Goal: Information Seeking & Learning: Compare options

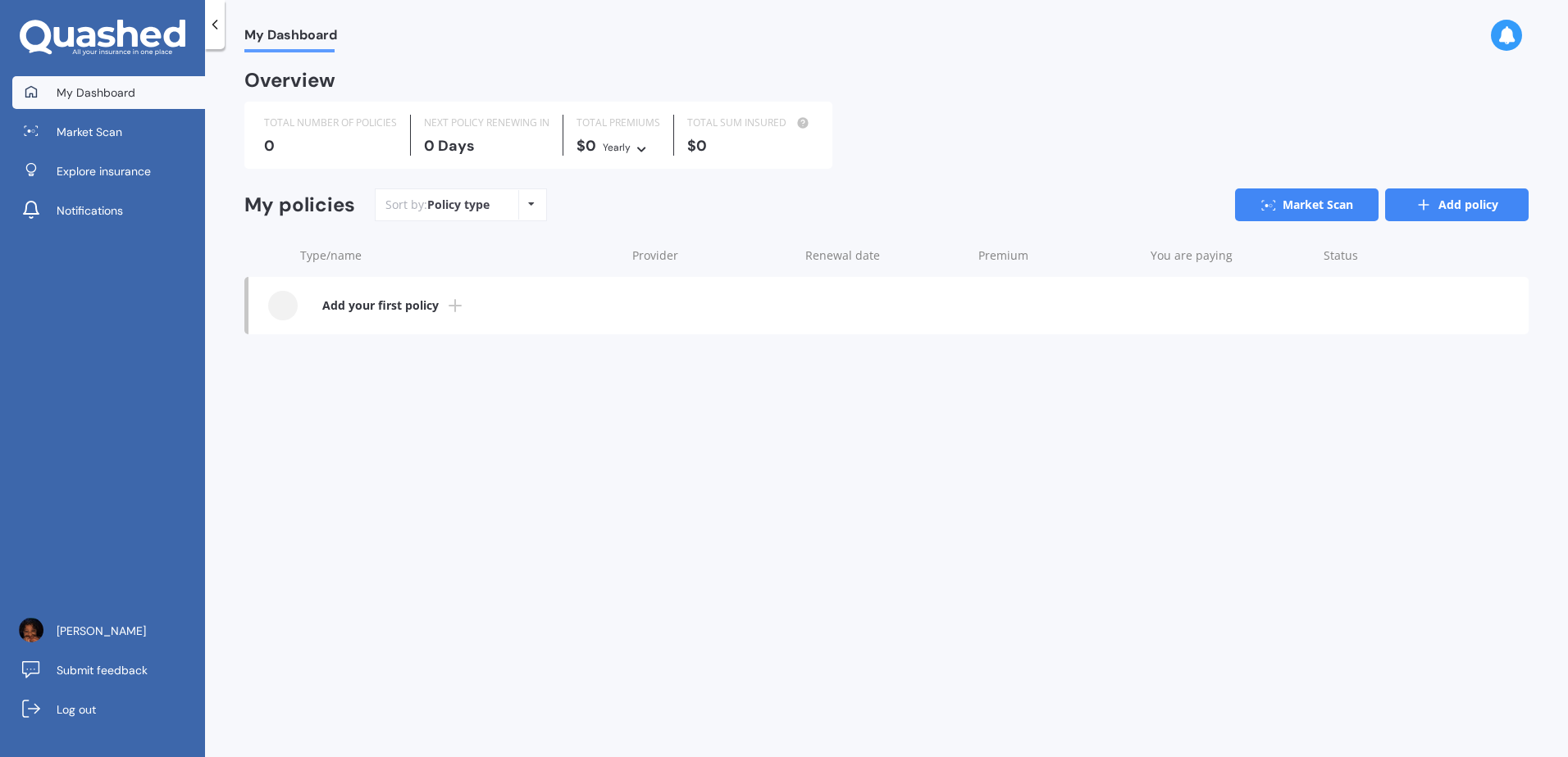
click at [1419, 209] on icon at bounding box center [1422, 205] width 16 height 16
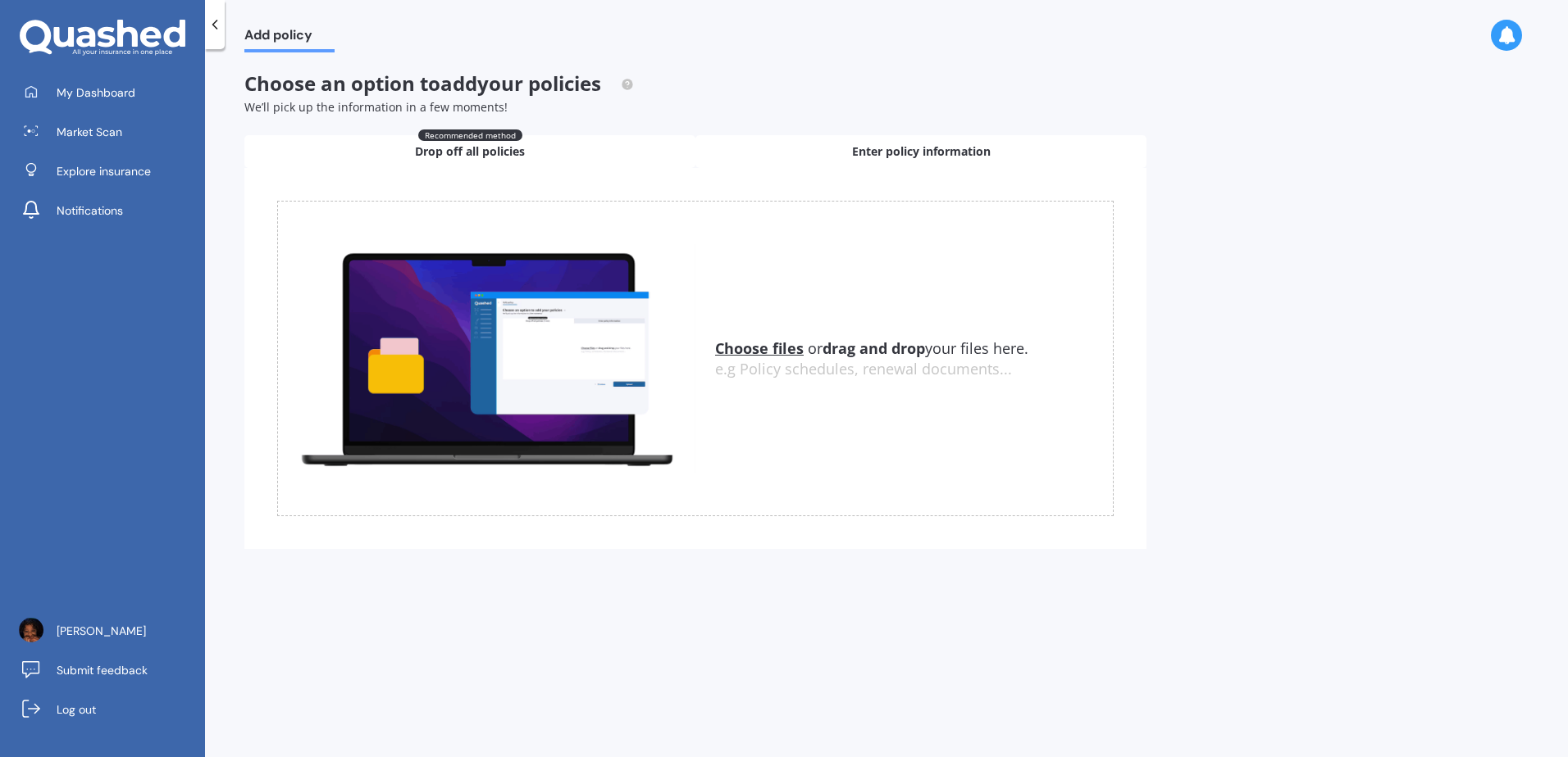
click at [864, 146] on span "Enter policy information" at bounding box center [921, 151] width 139 height 16
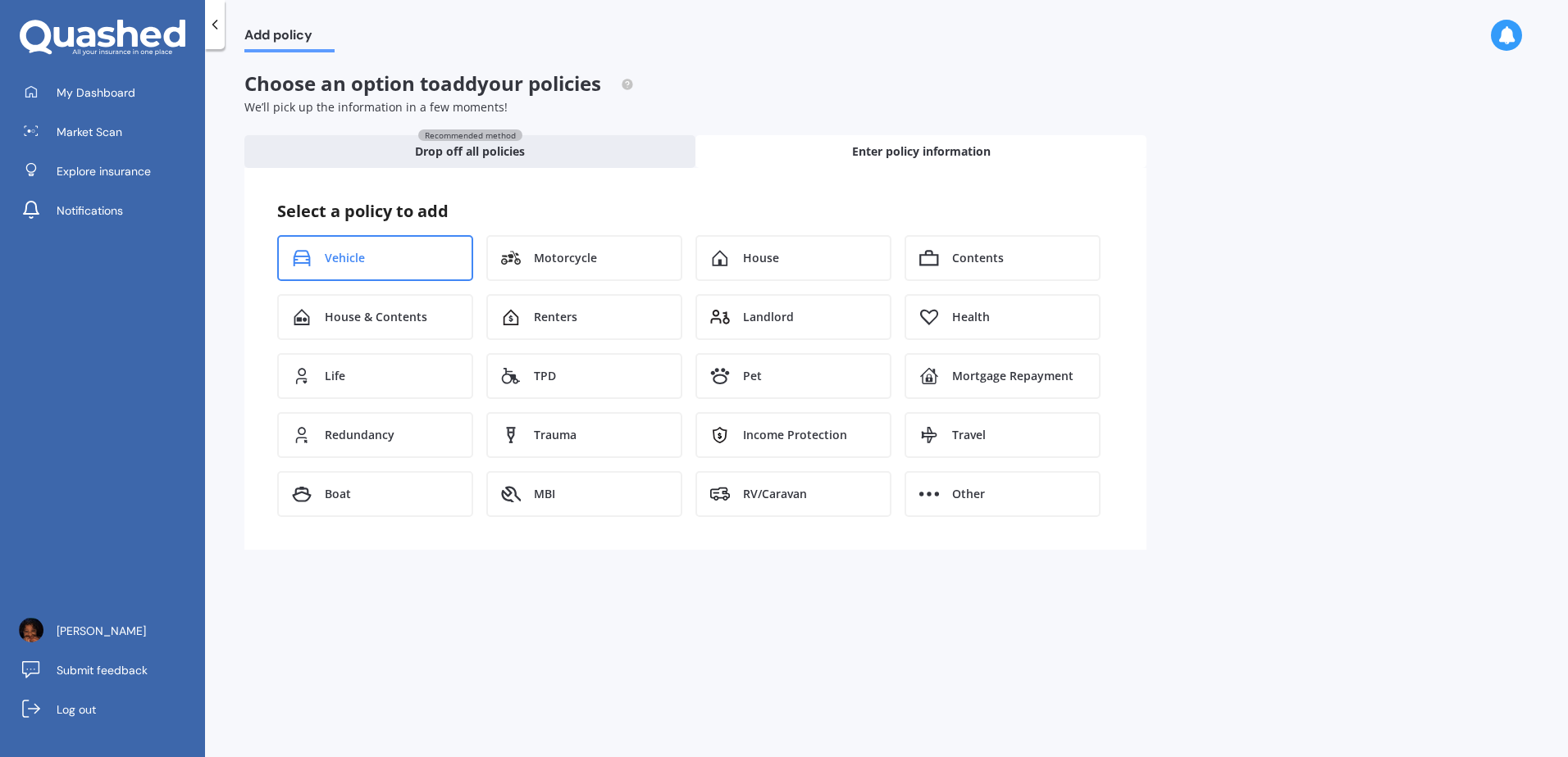
click at [413, 257] on div "Vehicle" at bounding box center [375, 258] width 196 height 46
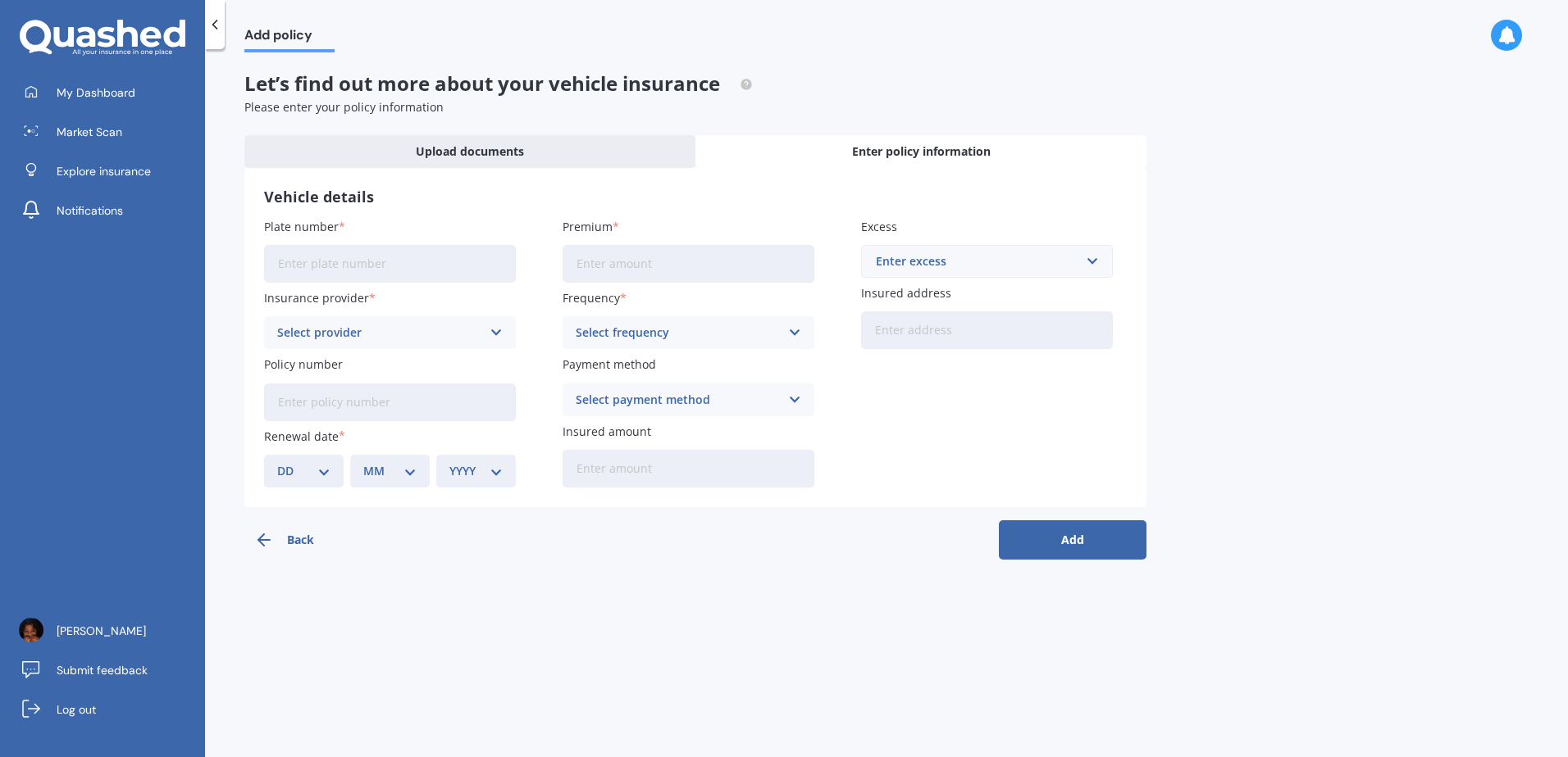
click at [437, 261] on input "Plate number" at bounding box center [390, 263] width 252 height 37
type input "QTU784"
click at [616, 265] on input "Premium" at bounding box center [688, 263] width 252 height 37
click at [416, 315] on div "Insurance provider Select provider AA AMI AMP ANZ ASB [PERSON_NAME] Dowa Ando A…" at bounding box center [390, 319] width 252 height 60
click at [402, 334] on div "Select provider" at bounding box center [379, 332] width 204 height 18
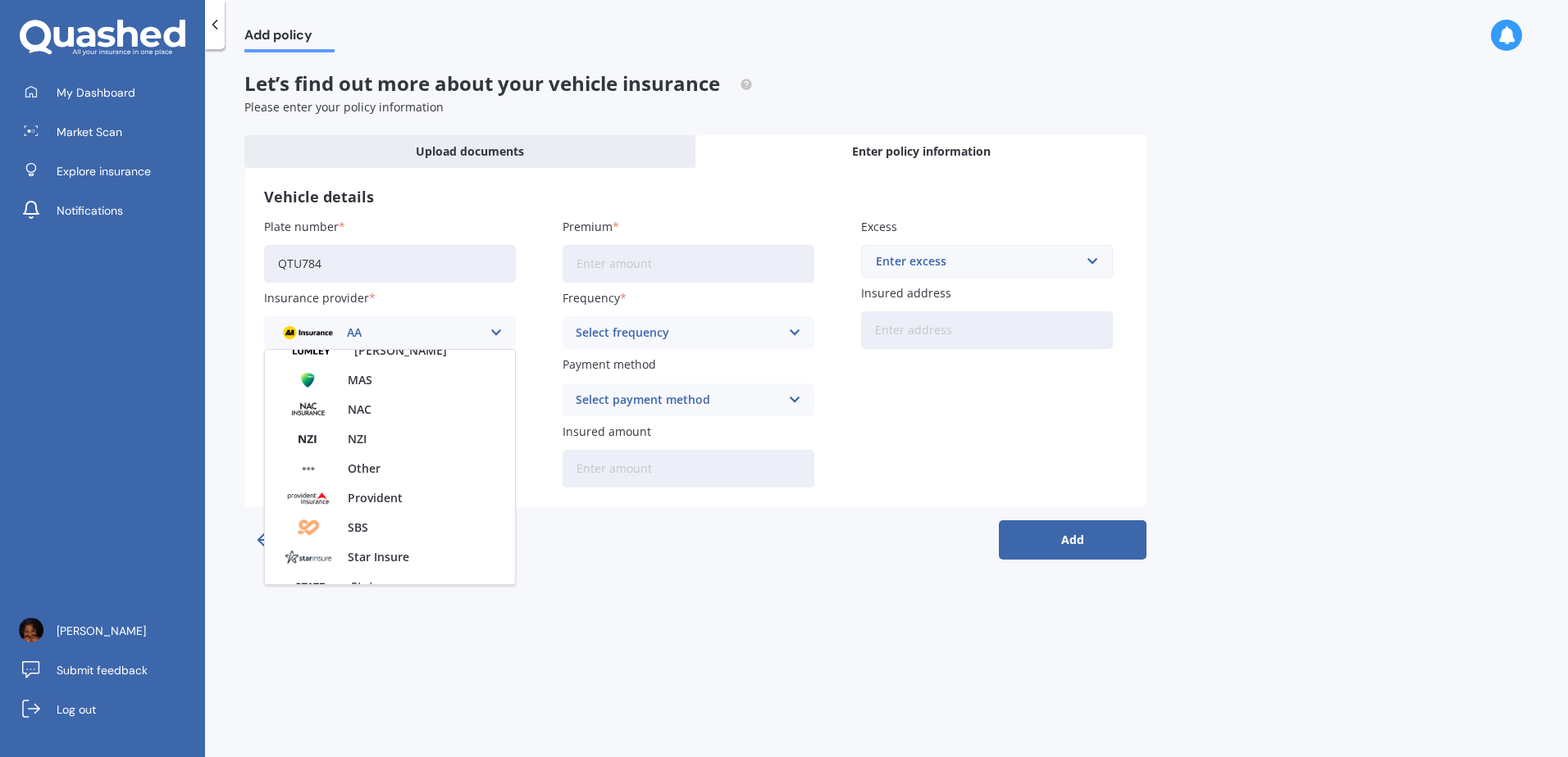
scroll to position [710, 0]
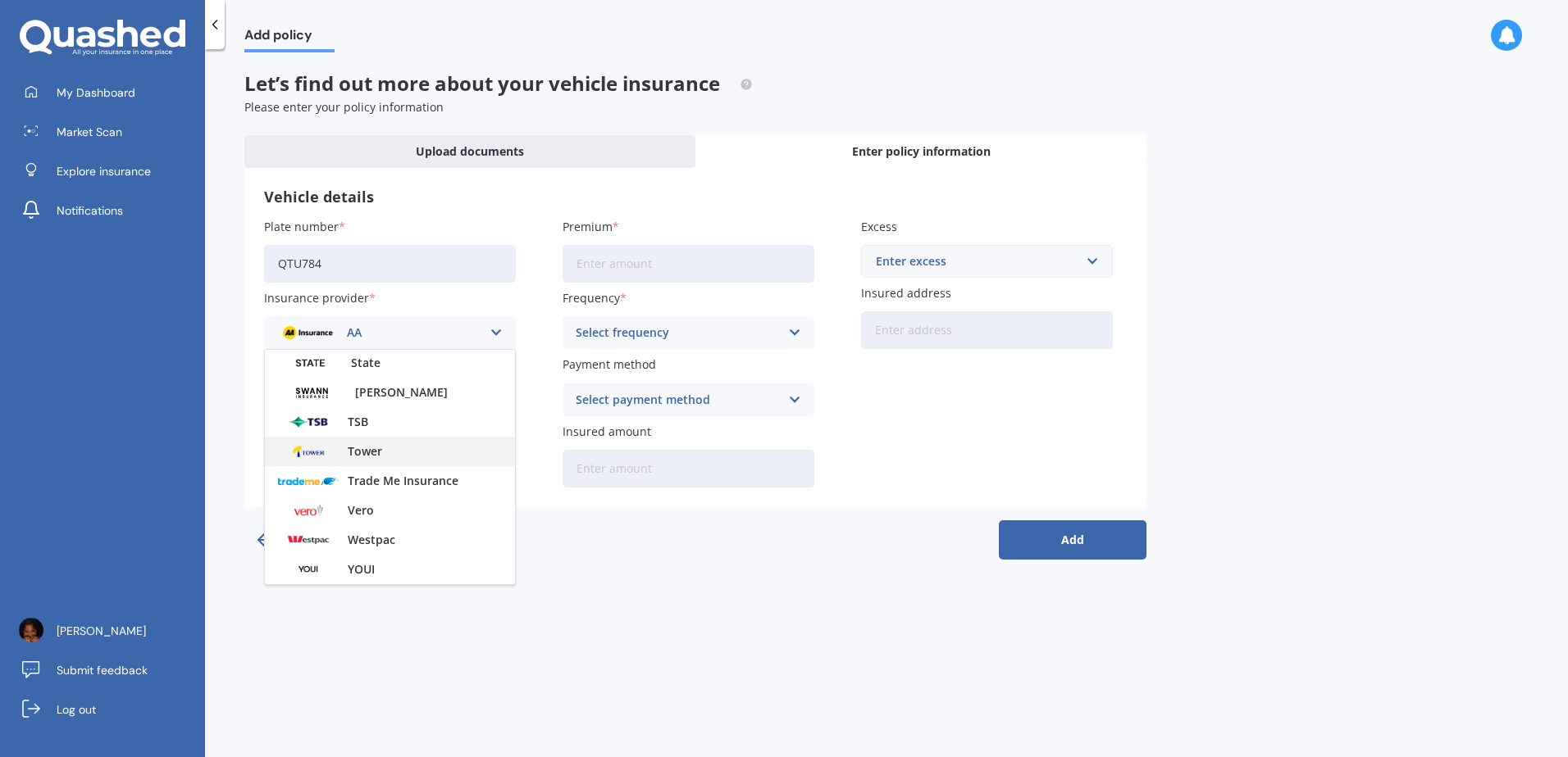
click at [369, 446] on span "Tower" at bounding box center [365, 452] width 34 height 11
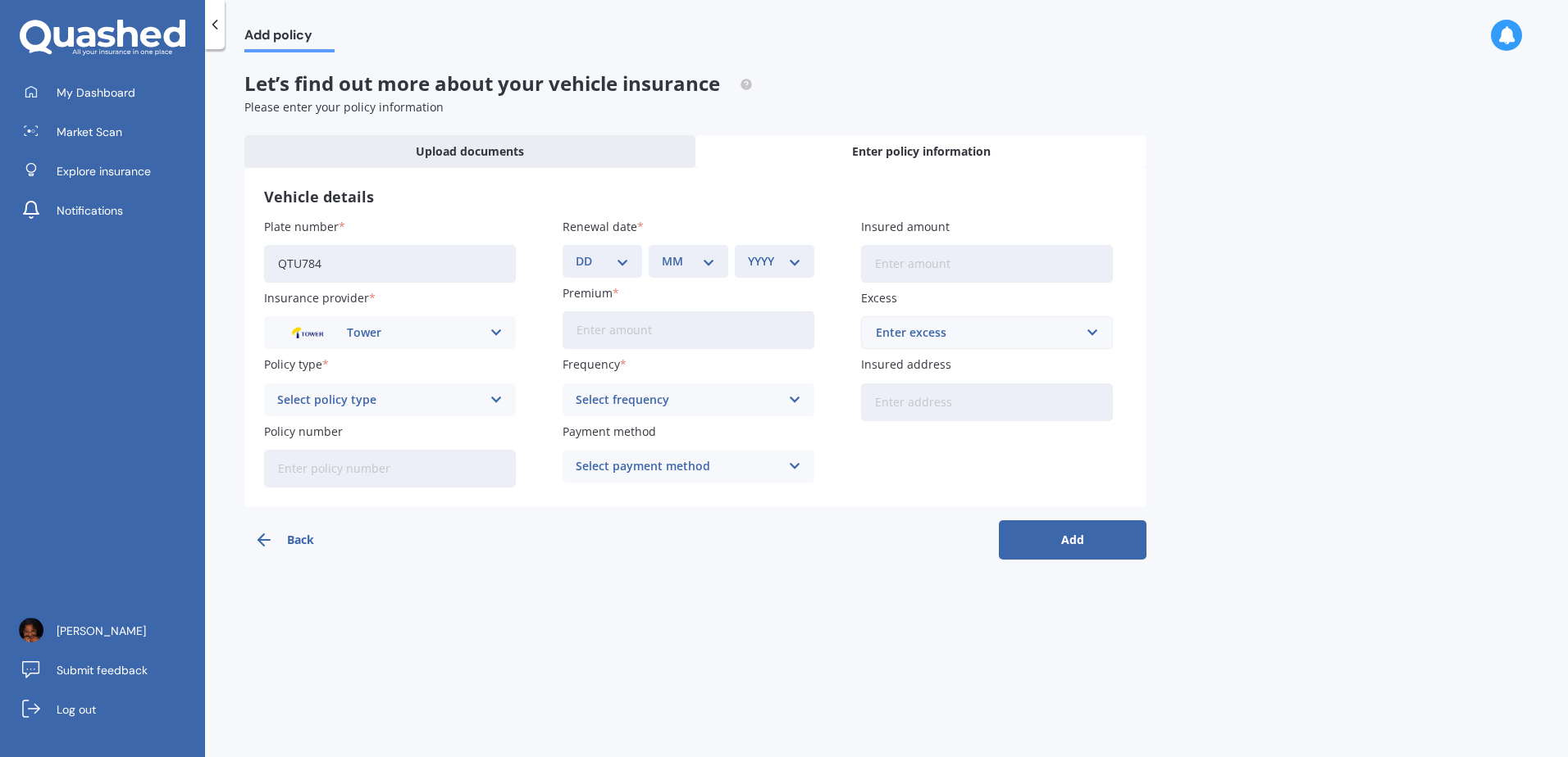
click at [432, 397] on div "Select policy type" at bounding box center [379, 400] width 204 height 18
drag, startPoint x: 393, startPoint y: 473, endPoint x: 389, endPoint y: 489, distance: 16.5
click at [389, 489] on div "Third Party Third Party, Fire & Theft Comprehensive" at bounding box center [390, 461] width 252 height 90
click at [398, 399] on div "Select policy type" at bounding box center [379, 400] width 204 height 18
click at [374, 486] on div "Comprehensive" at bounding box center [390, 491] width 250 height 30
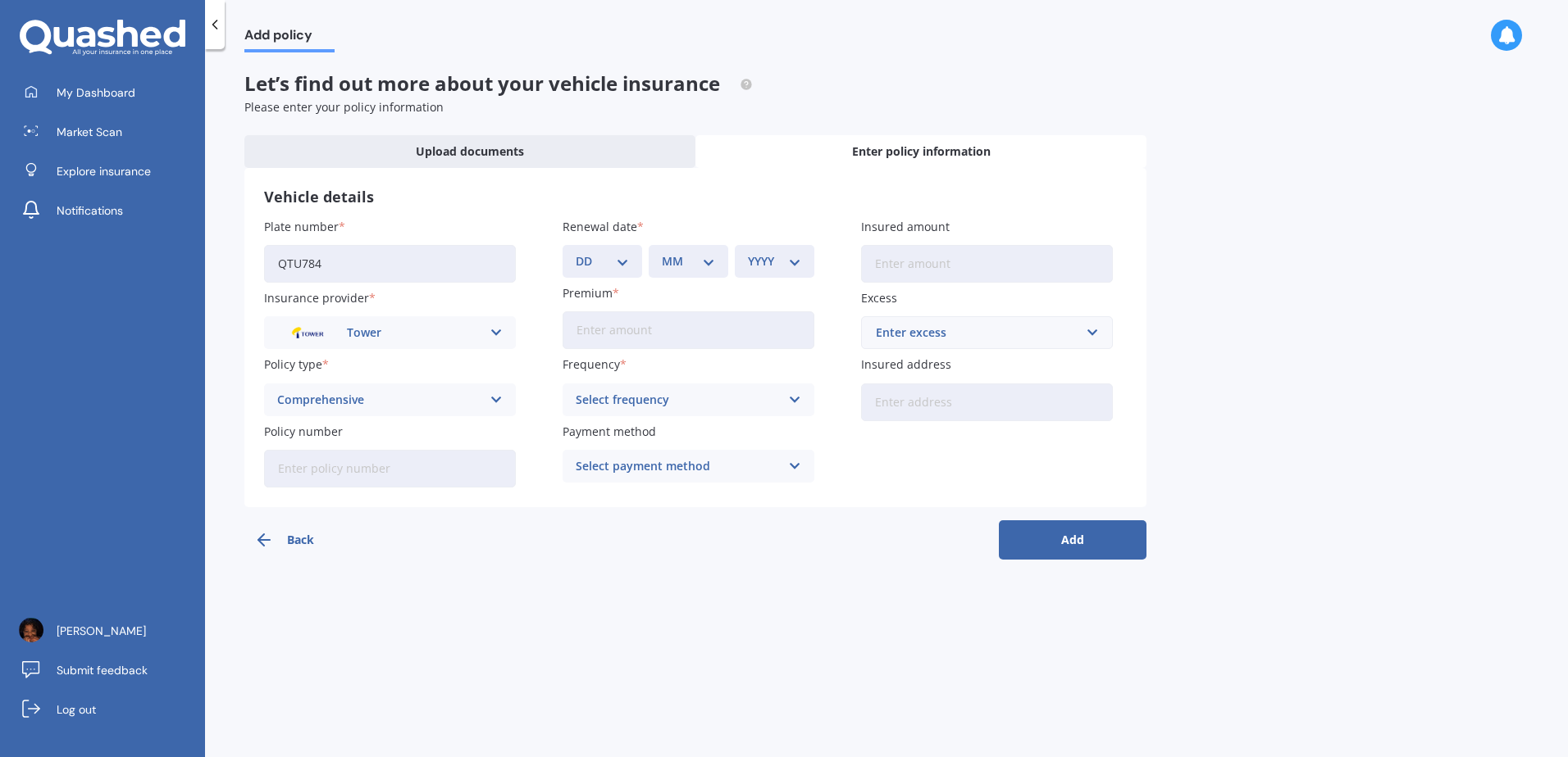
click at [356, 472] on input "Policy number" at bounding box center [390, 468] width 252 height 37
click at [601, 603] on div "Add policy Let’s find out more about your vehicle insurance Please enter your p…" at bounding box center [886, 407] width 1363 height 708
click at [645, 350] on div "Plate number QTU784 Insurance provider Tower AA AMI AMP ANZ ASB Aioi Nissay Dow…" at bounding box center [695, 353] width 862 height 270
click at [657, 323] on input "Premium" at bounding box center [688, 329] width 252 height 37
click at [442, 159] on span "Upload documents" at bounding box center [469, 151] width 108 height 16
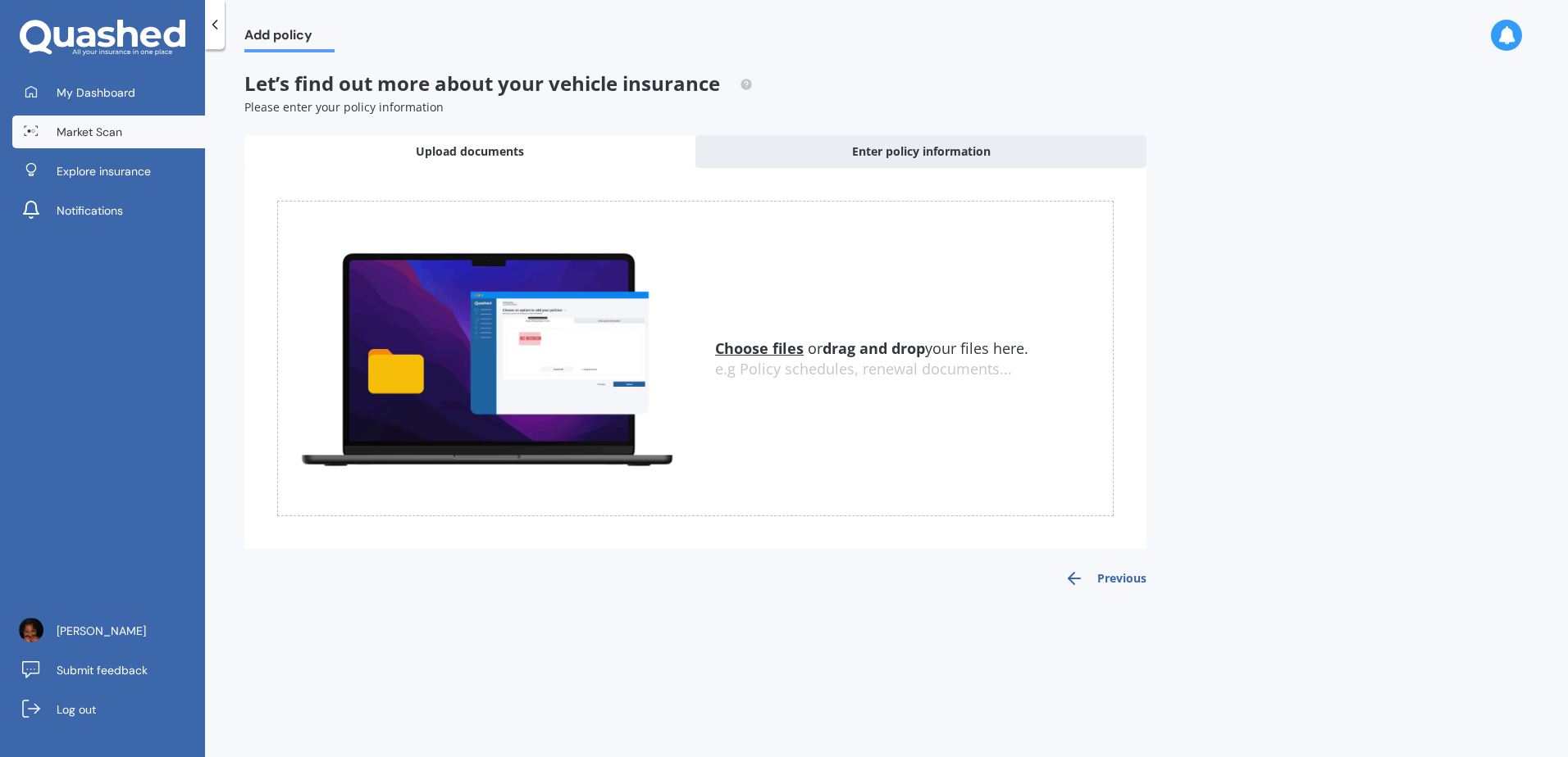
click at [97, 138] on span "Market Scan" at bounding box center [89, 131] width 66 height 16
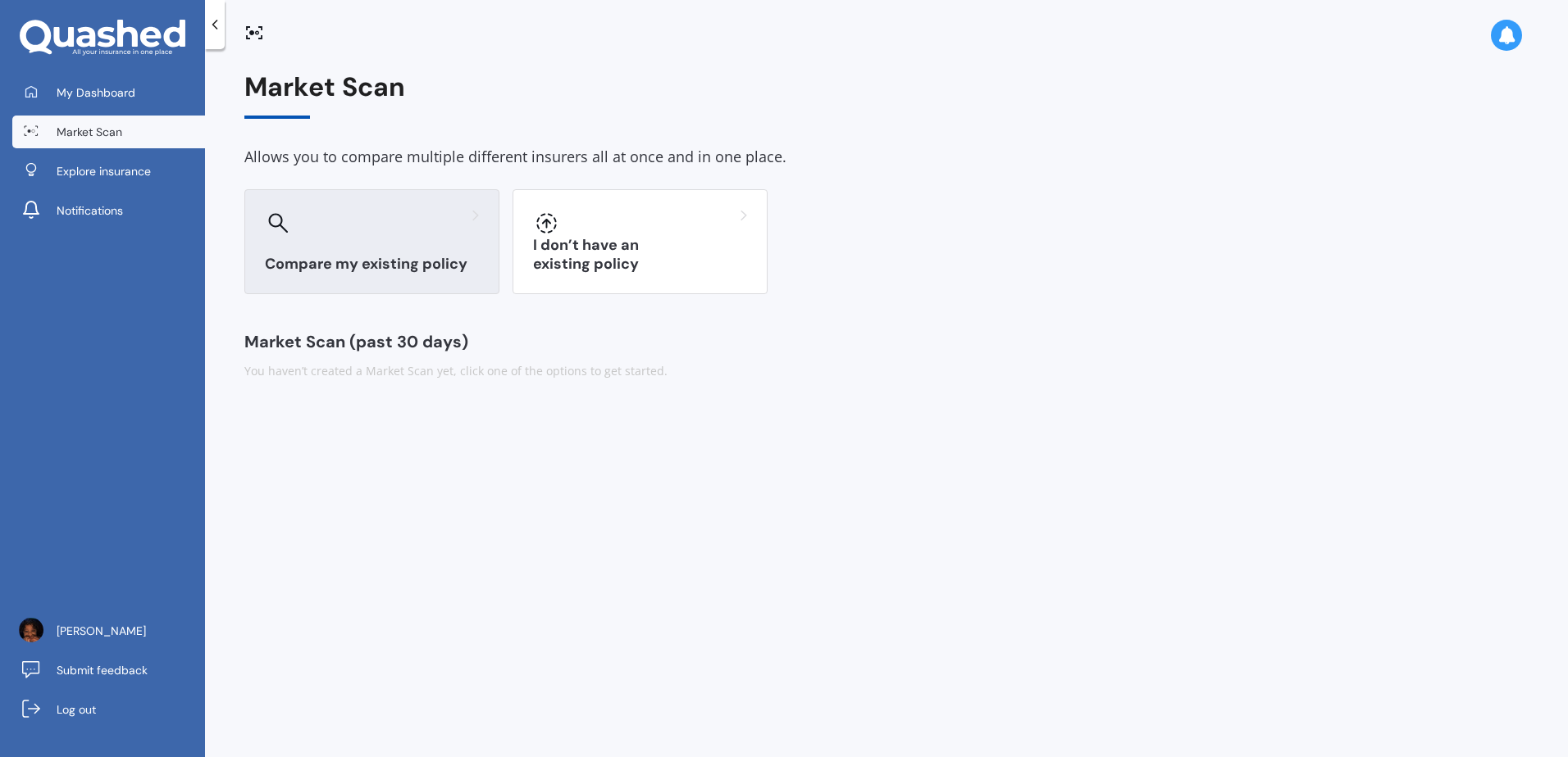
click at [291, 237] on div "Compare my existing policy" at bounding box center [371, 242] width 255 height 105
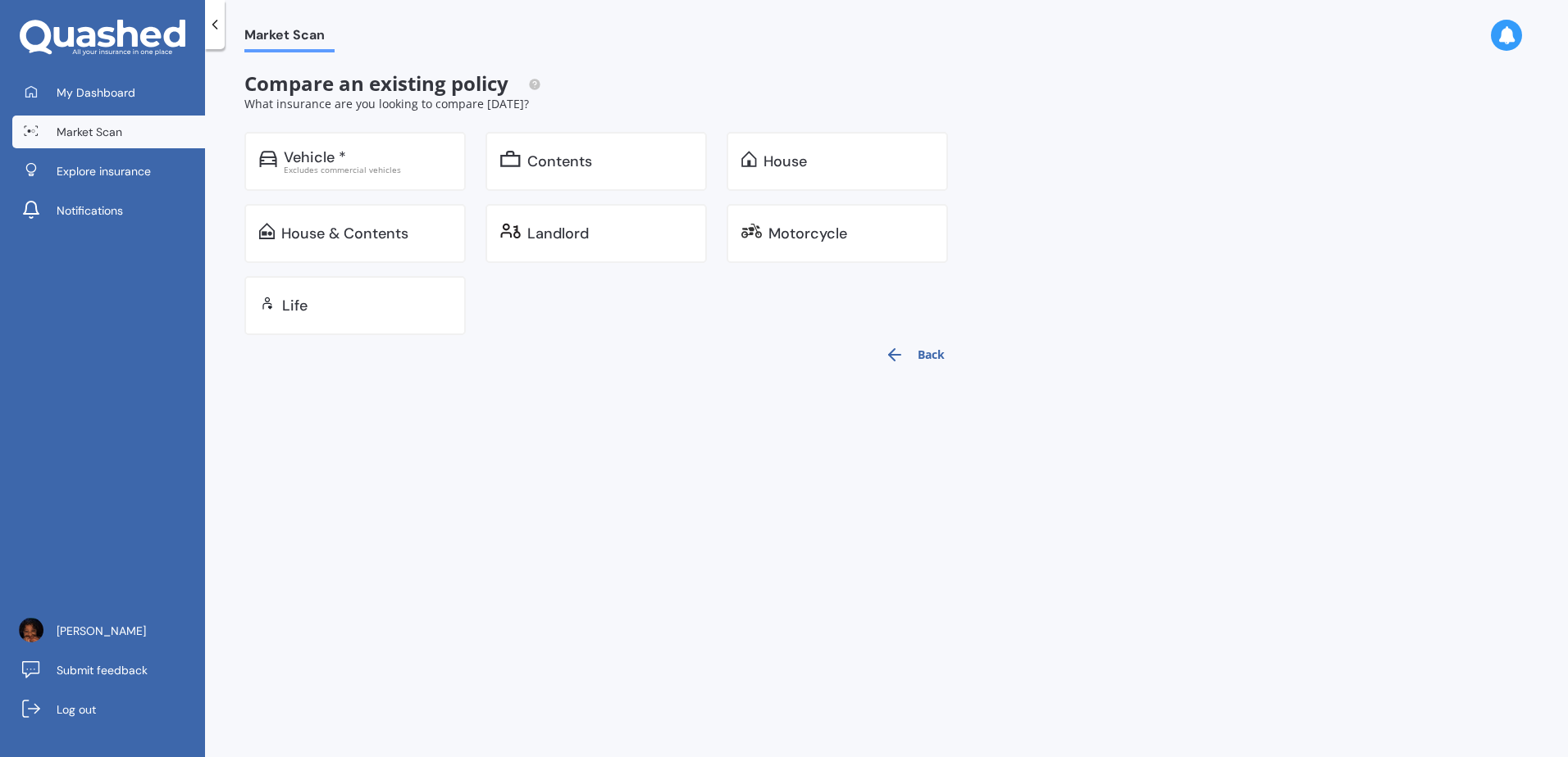
click at [157, 134] on link "Market Scan" at bounding box center [108, 132] width 192 height 33
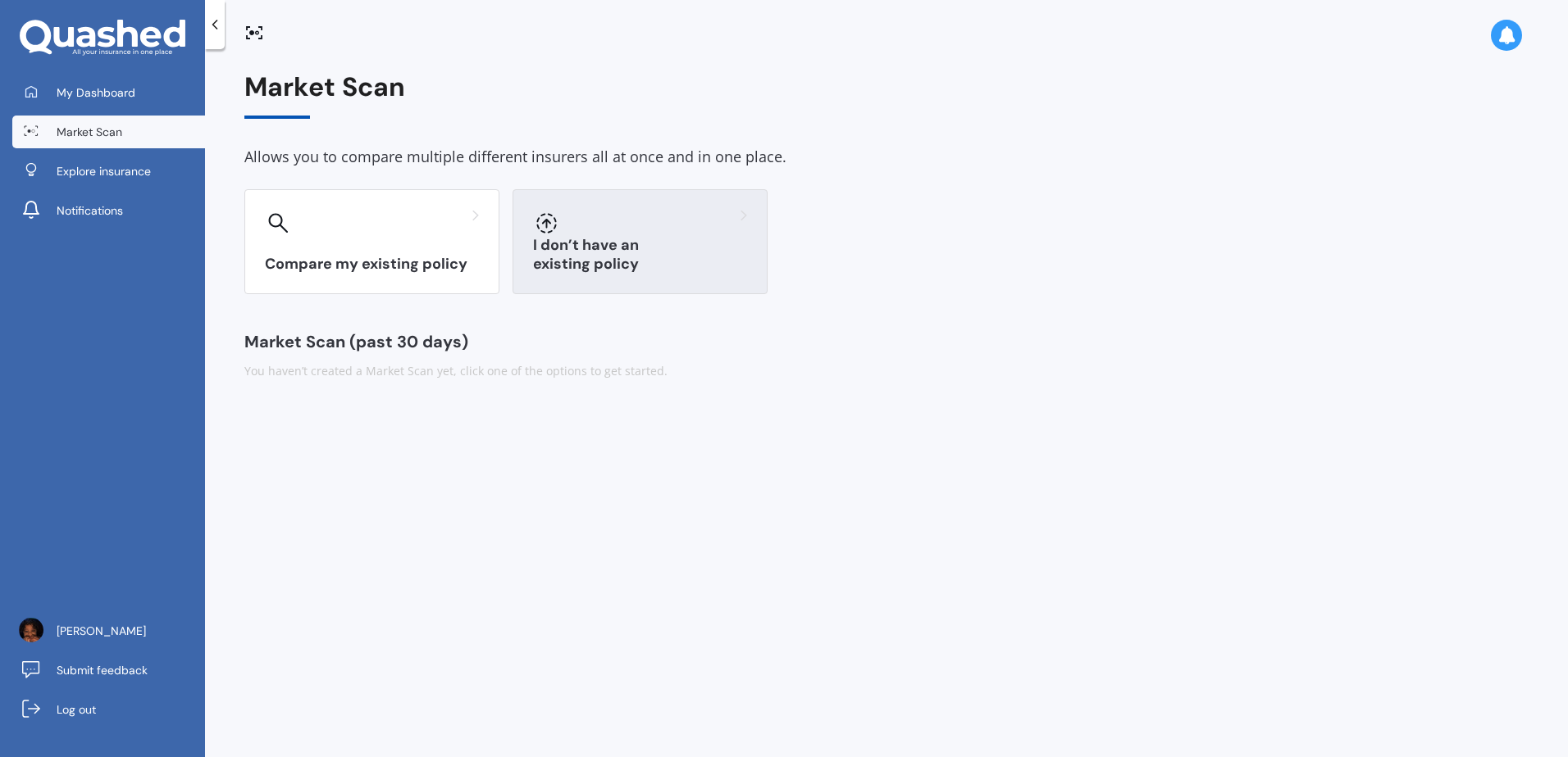
click at [574, 260] on h3 "I don’t have an existing policy" at bounding box center [640, 255] width 214 height 37
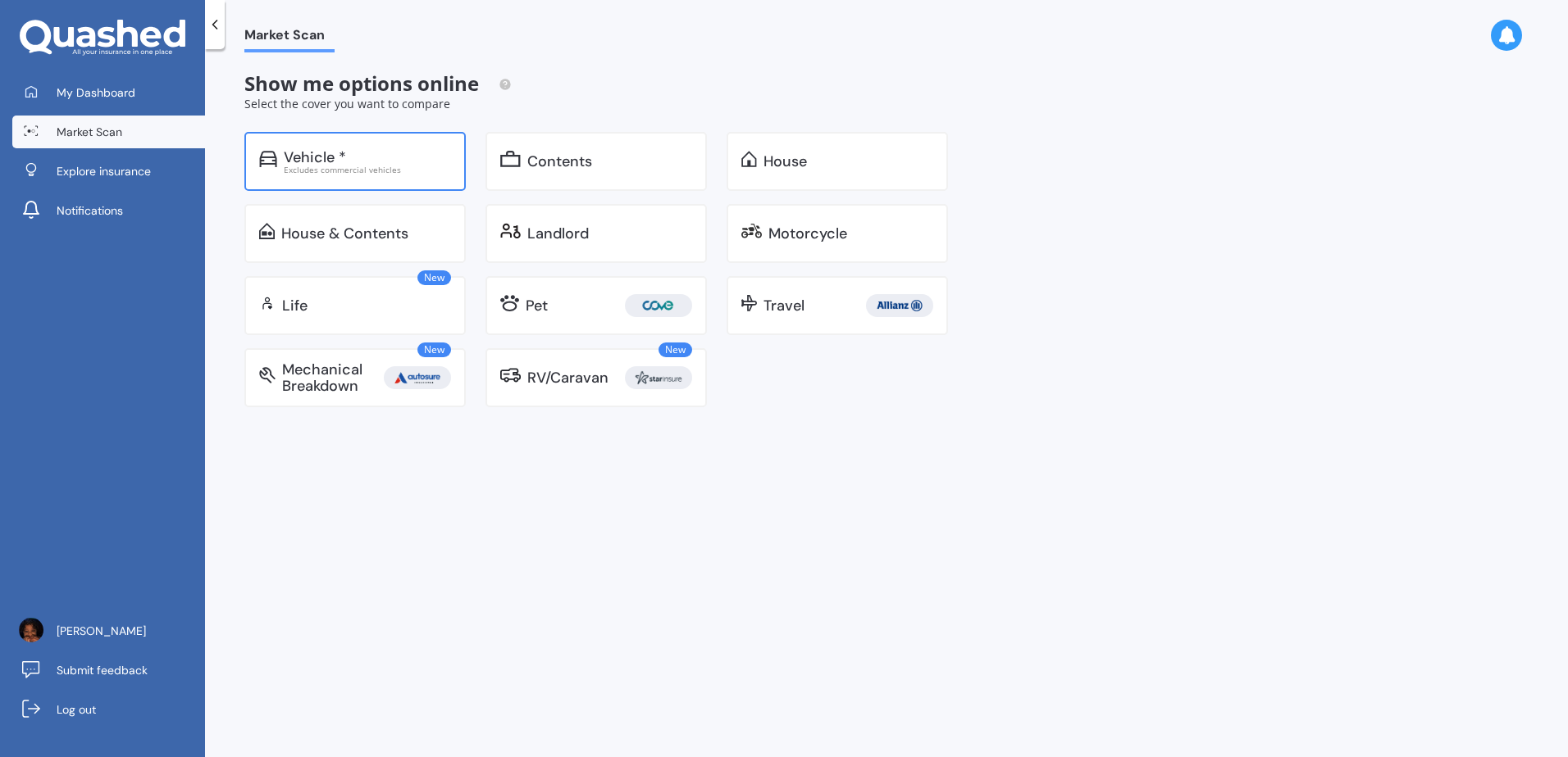
click at [334, 177] on div "Vehicle * Excludes commercial vehicles" at bounding box center [354, 162] width 221 height 59
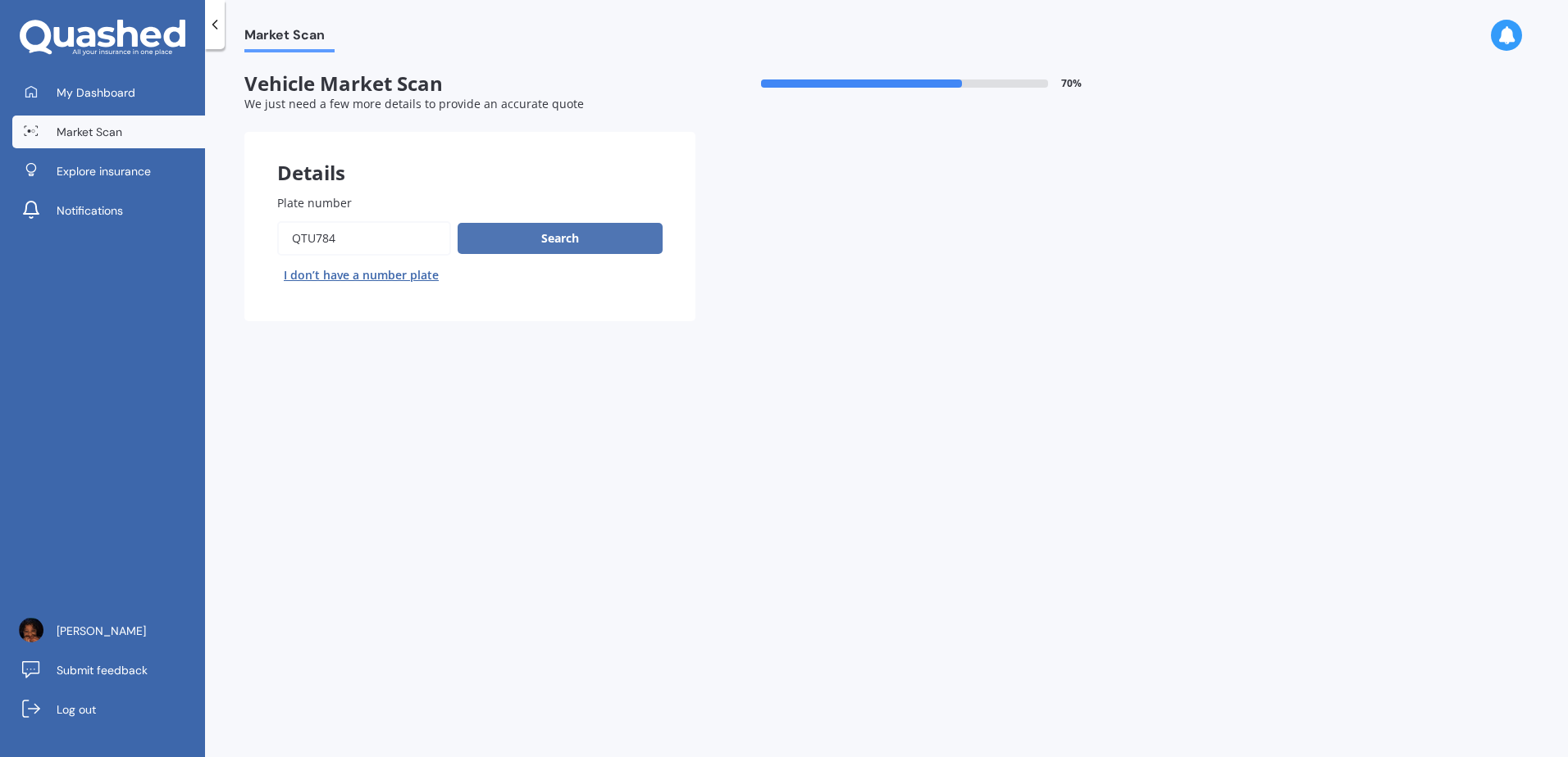
click at [514, 240] on button "Search" at bounding box center [560, 238] width 205 height 32
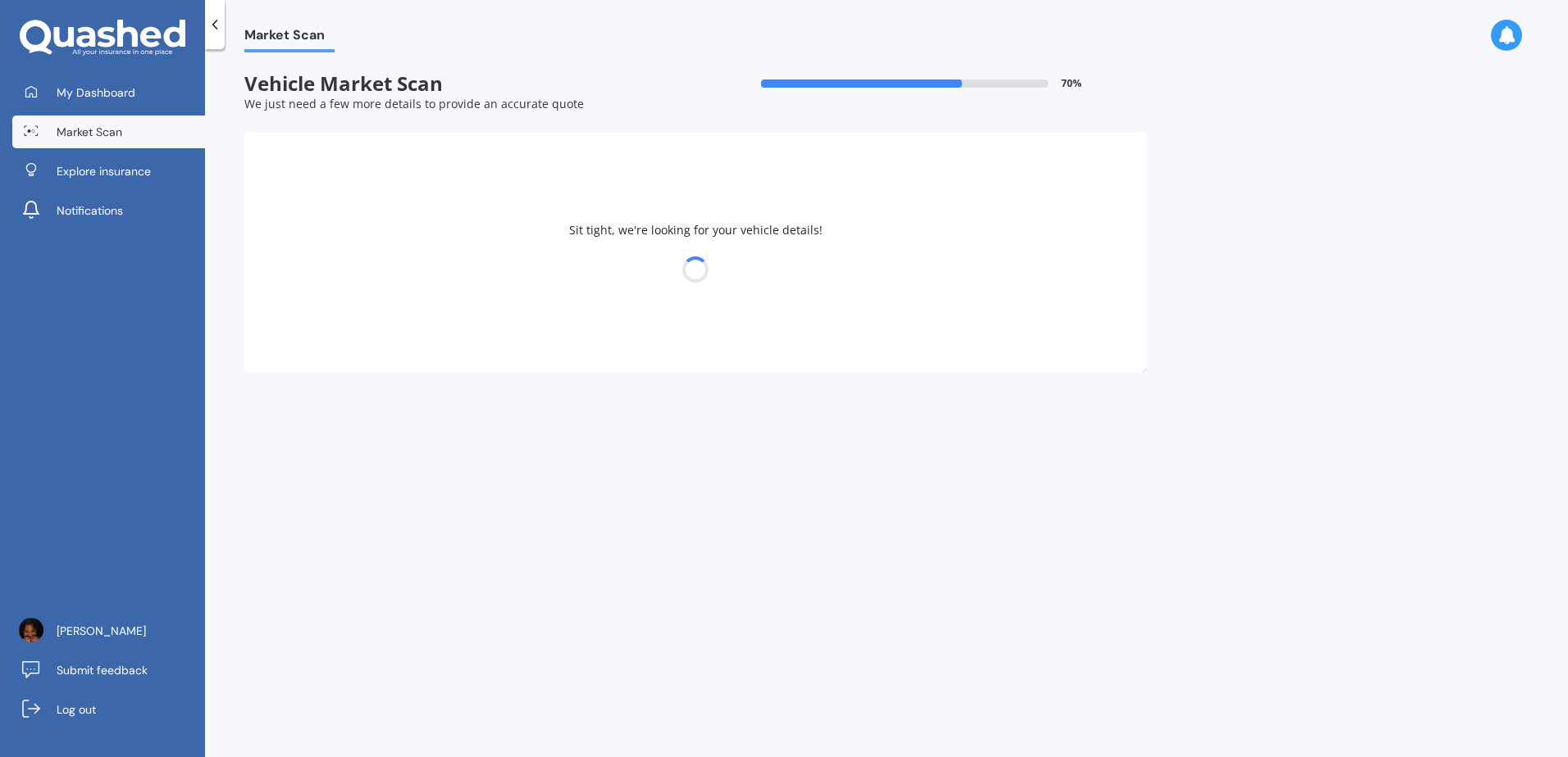
select select "22"
select select "01"
select select "2001"
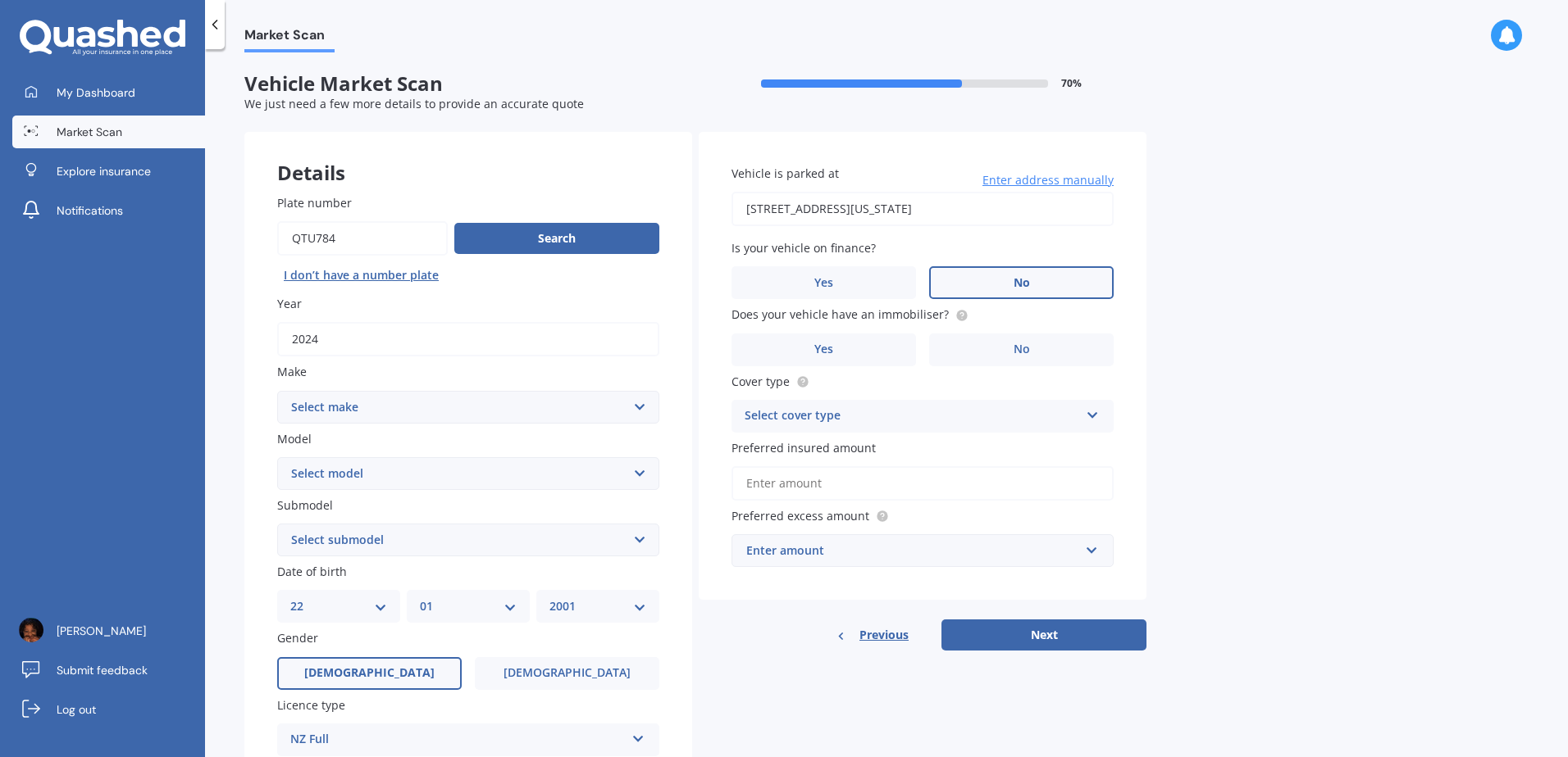
click at [456, 343] on input "2024" at bounding box center [468, 340] width 382 height 34
click at [463, 388] on div "Make Select make AC ALFA ROMEO ASTON [PERSON_NAME] AUDI AUSTIN BEDFORD BENTLEY …" at bounding box center [468, 392] width 382 height 60
click at [459, 391] on select "Select make AC ALFA ROMEO ASTON [PERSON_NAME] AUDI AUSTIN BEDFORD BENTLEY BMW B…" at bounding box center [468, 408] width 382 height 33
select select "TOYOTA"
click at [278, 391] on select "Select make AC ALFA ROMEO ASTON [PERSON_NAME] AUDI AUSTIN BEDFORD BENTLEY BMW B…" at bounding box center [468, 408] width 382 height 33
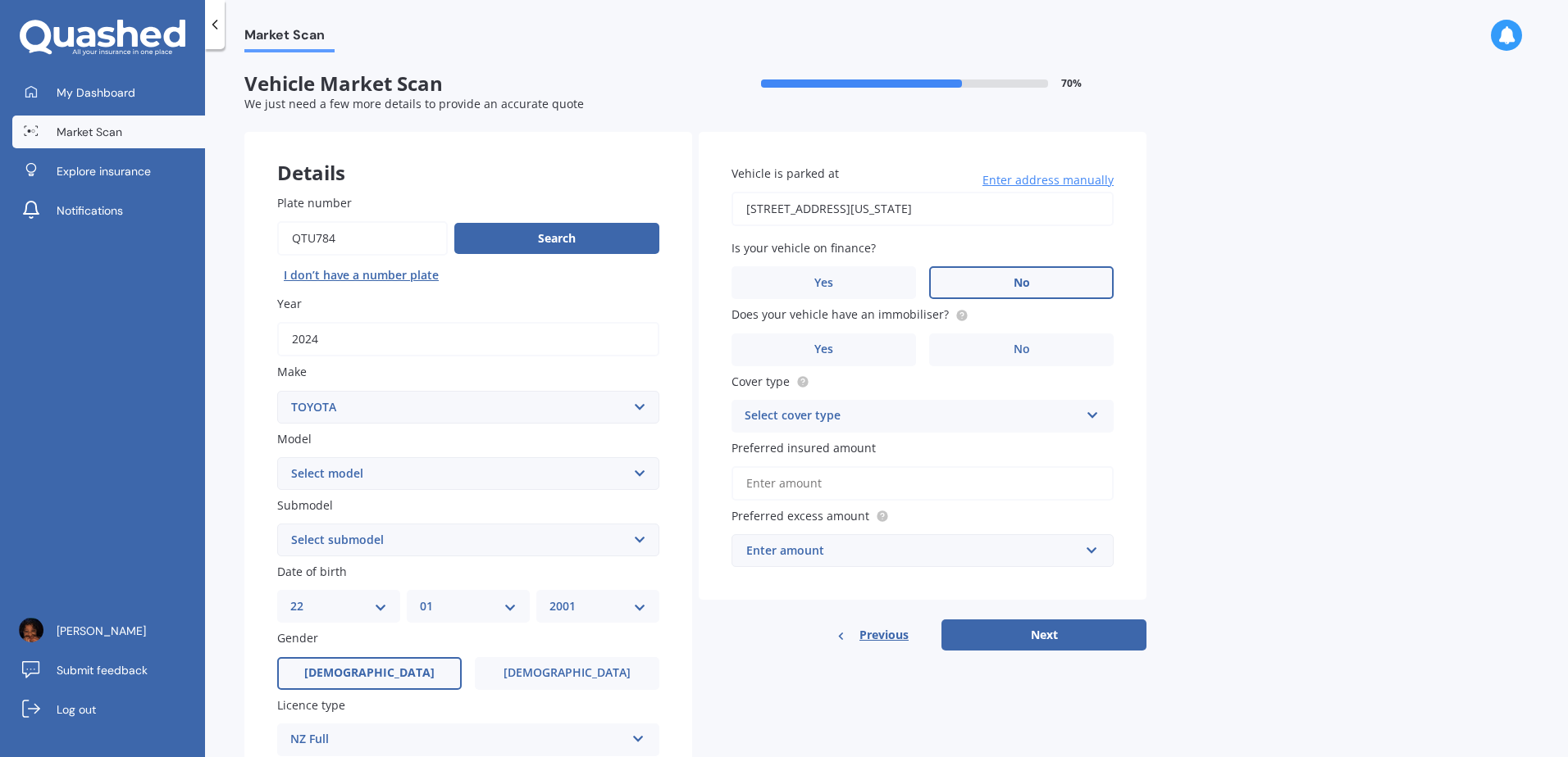
click at [371, 477] on select "Select model 4 Runner 86 [PERSON_NAME] Alphard Altezza Aqua Aristo Aurion Auris…" at bounding box center [468, 474] width 382 height 33
select select "AQUA"
click at [278, 457] on select "Select model 4 Runner 86 [PERSON_NAME] Alphard Altezza Aqua Aristo Aurion Auris…" at bounding box center [468, 474] width 382 height 33
click at [348, 533] on select "Select submodel" at bounding box center [468, 540] width 382 height 33
select select "HYBRID"
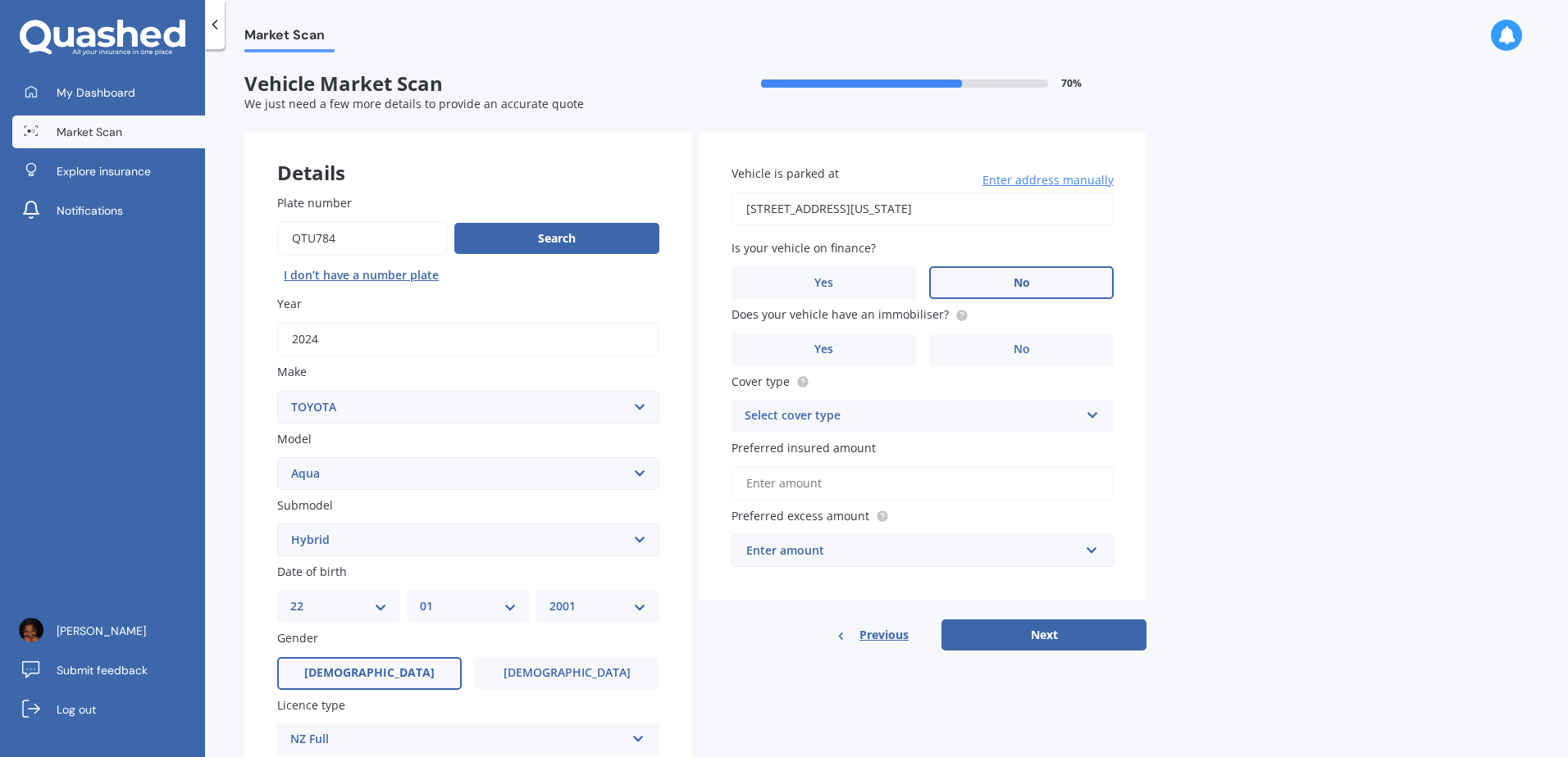
click at [278, 523] on select "Select submodel (All Other) Hatchback Hybrid" at bounding box center [468, 540] width 382 height 33
click at [822, 352] on span "Yes" at bounding box center [824, 349] width 20 height 14
click at [0, 0] on input "Yes" at bounding box center [0, 0] width 0 height 0
click at [849, 433] on div "Vehicle is parked at [STREET_ADDRESS][US_STATE] Enter address manually Is your …" at bounding box center [923, 367] width 448 height 469
click at [849, 420] on div "Select cover type" at bounding box center [911, 416] width 334 height 20
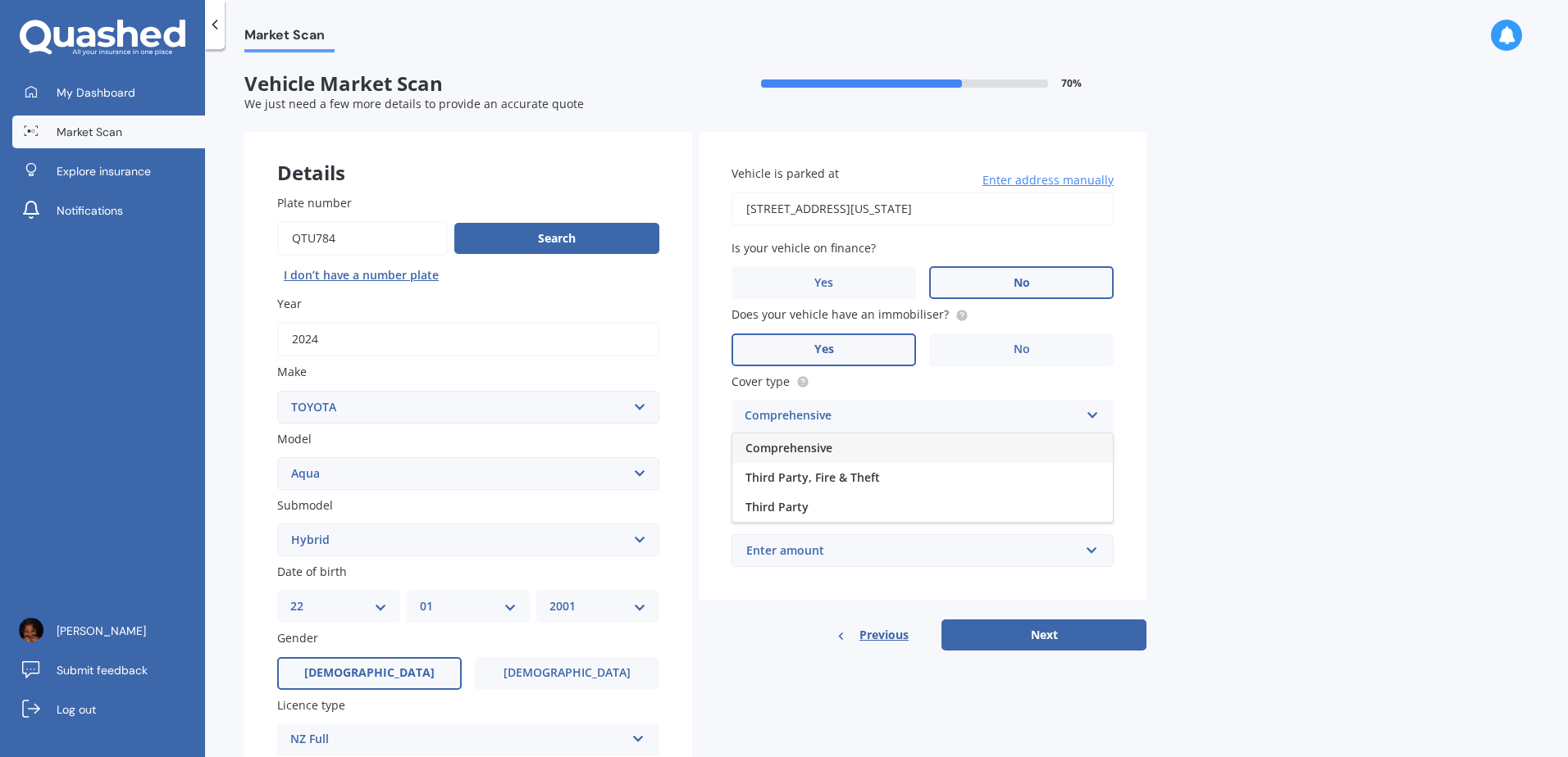
click at [835, 452] on div "Comprehensive" at bounding box center [922, 448] width 380 height 30
click at [836, 481] on input "Preferred insured amount" at bounding box center [922, 483] width 382 height 34
click at [825, 558] on div "Enter amount" at bounding box center [912, 550] width 333 height 18
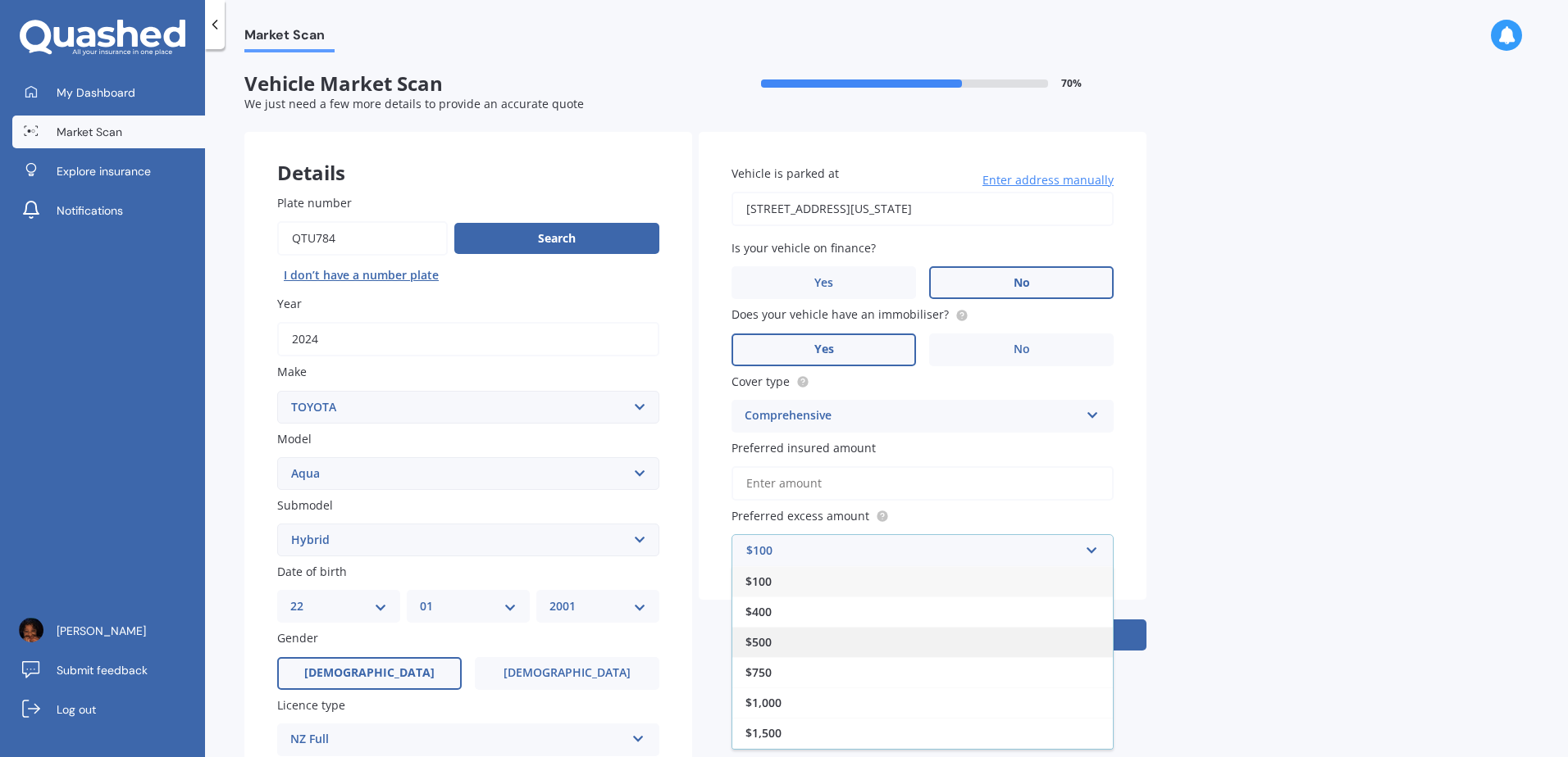
click at [803, 649] on div "$500" at bounding box center [922, 642] width 380 height 31
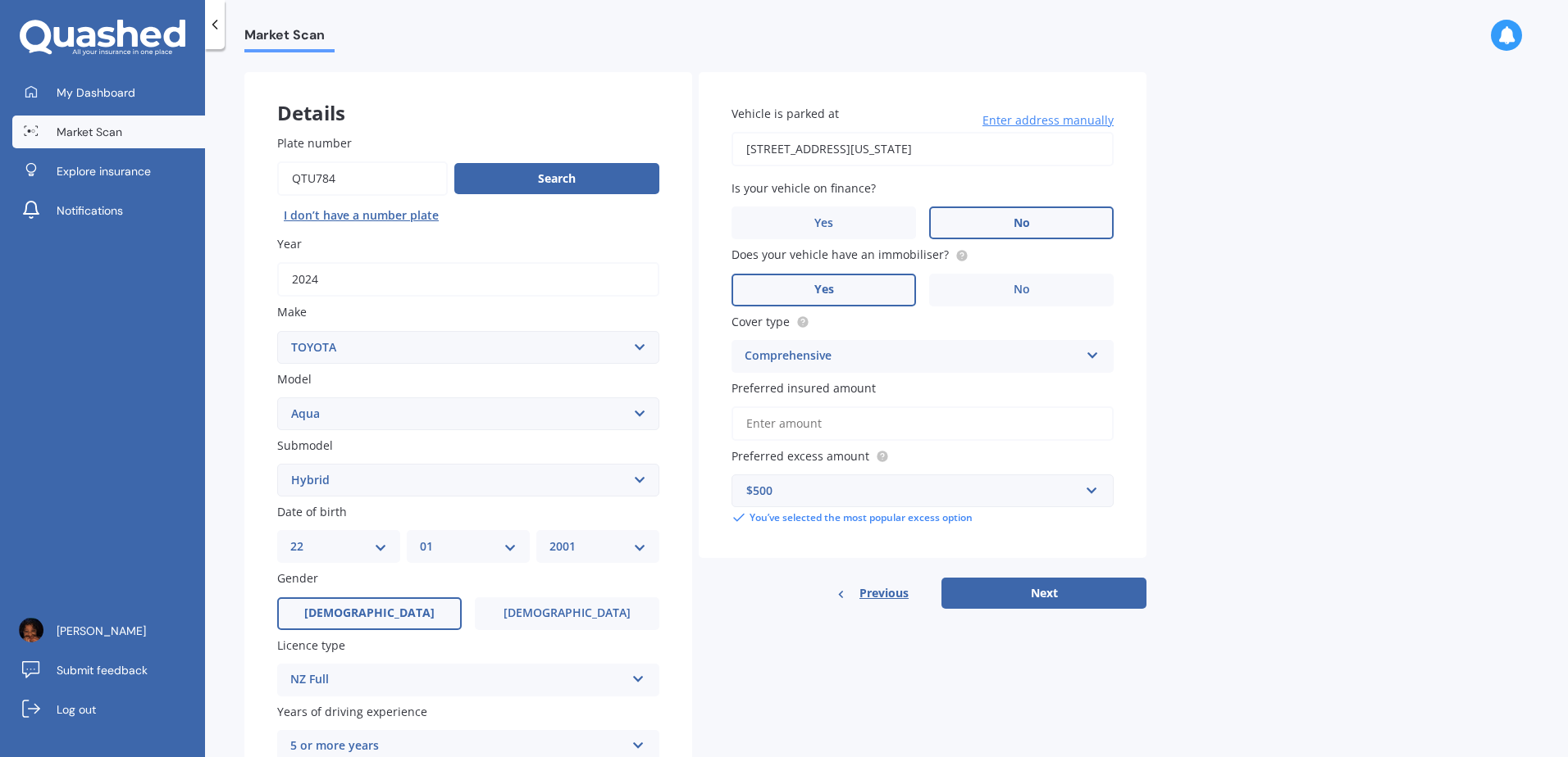
scroll to position [208, 0]
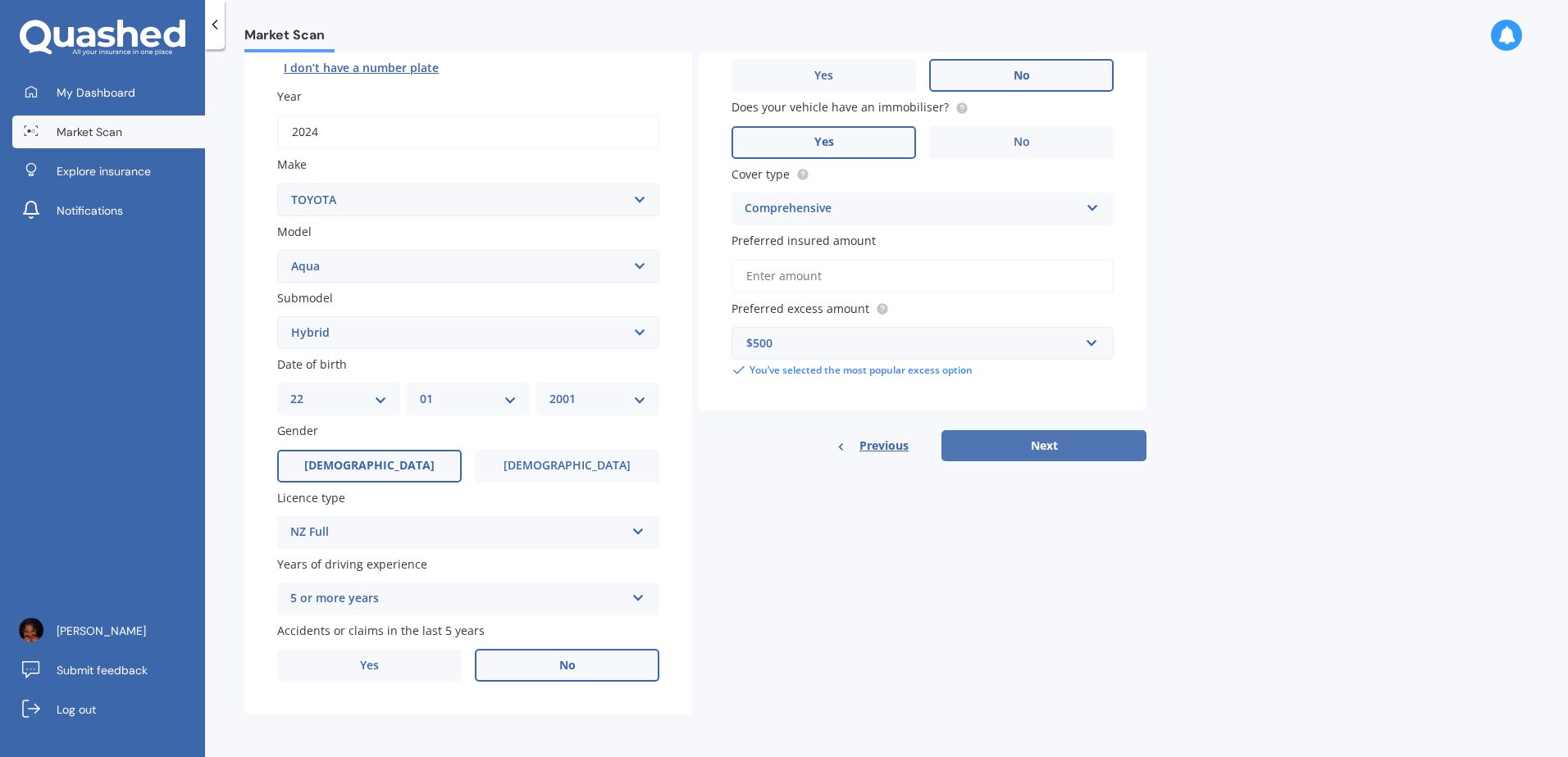
click at [992, 443] on button "Next" at bounding box center [1043, 446] width 205 height 32
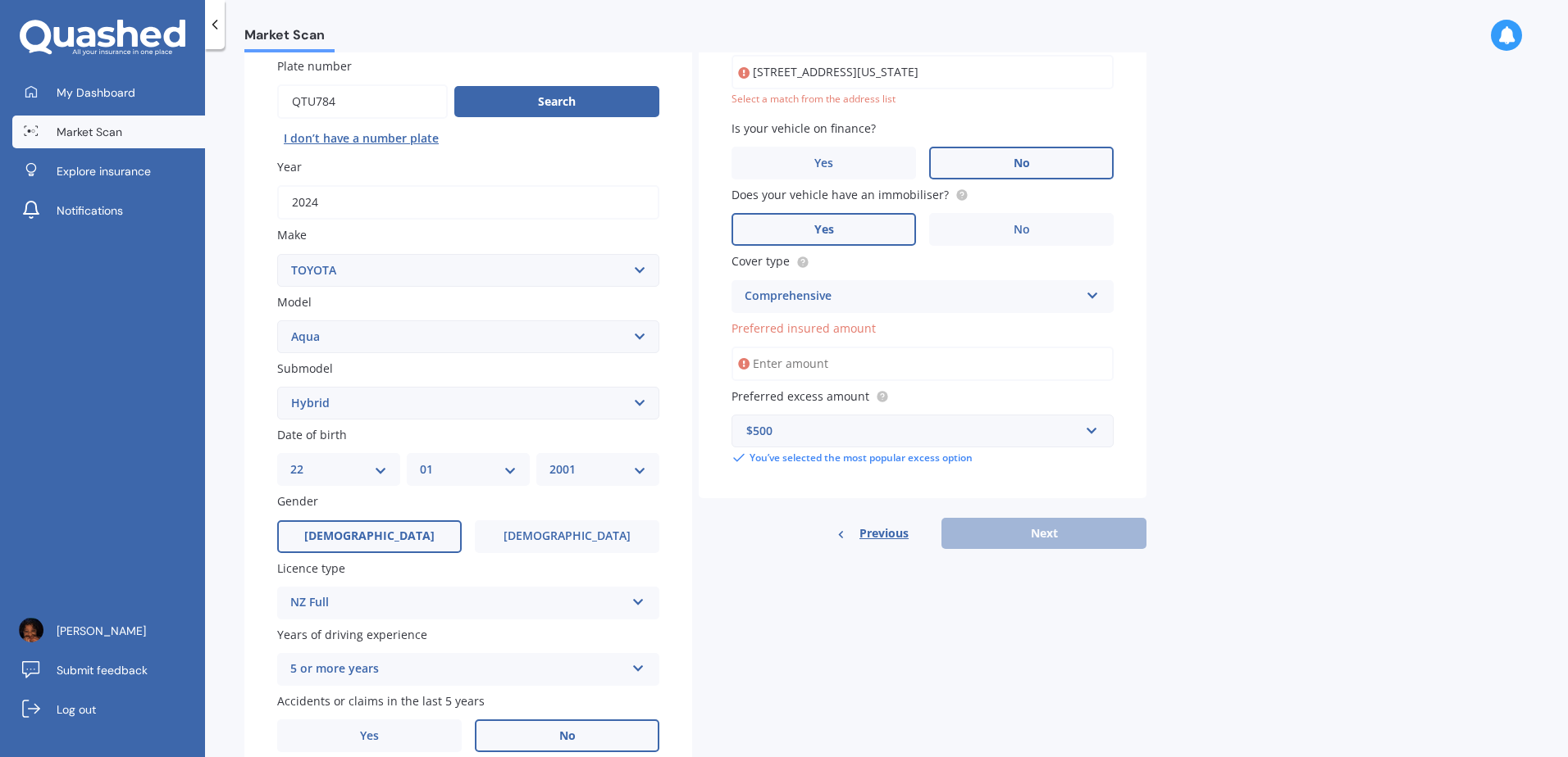
scroll to position [112, 0]
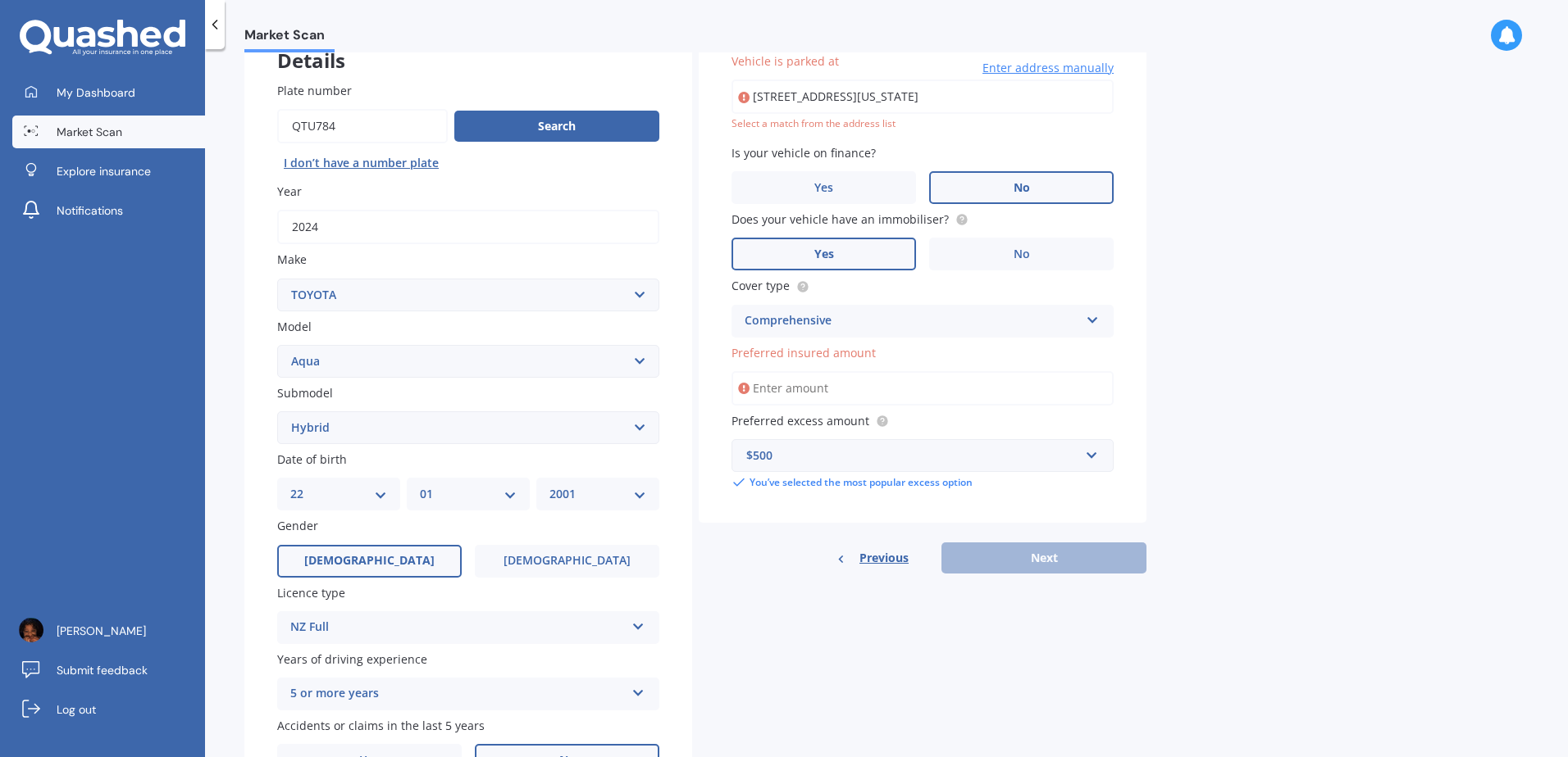
type input "[STREET_ADDRESS][US_STATE]"
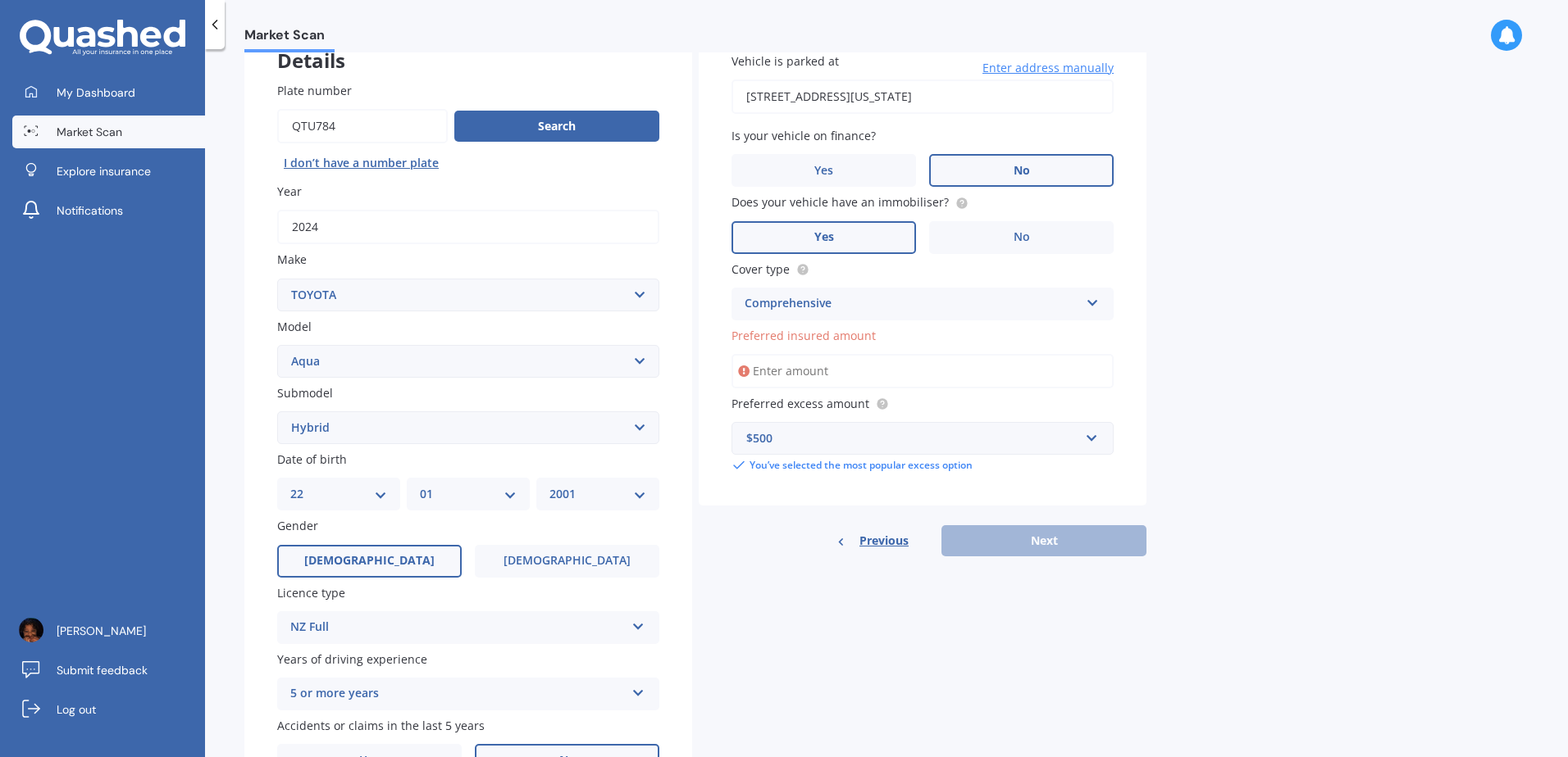
click at [1030, 532] on div "Previous Next" at bounding box center [923, 541] width 448 height 32
click at [870, 379] on input "Preferred insured amount" at bounding box center [922, 371] width 382 height 34
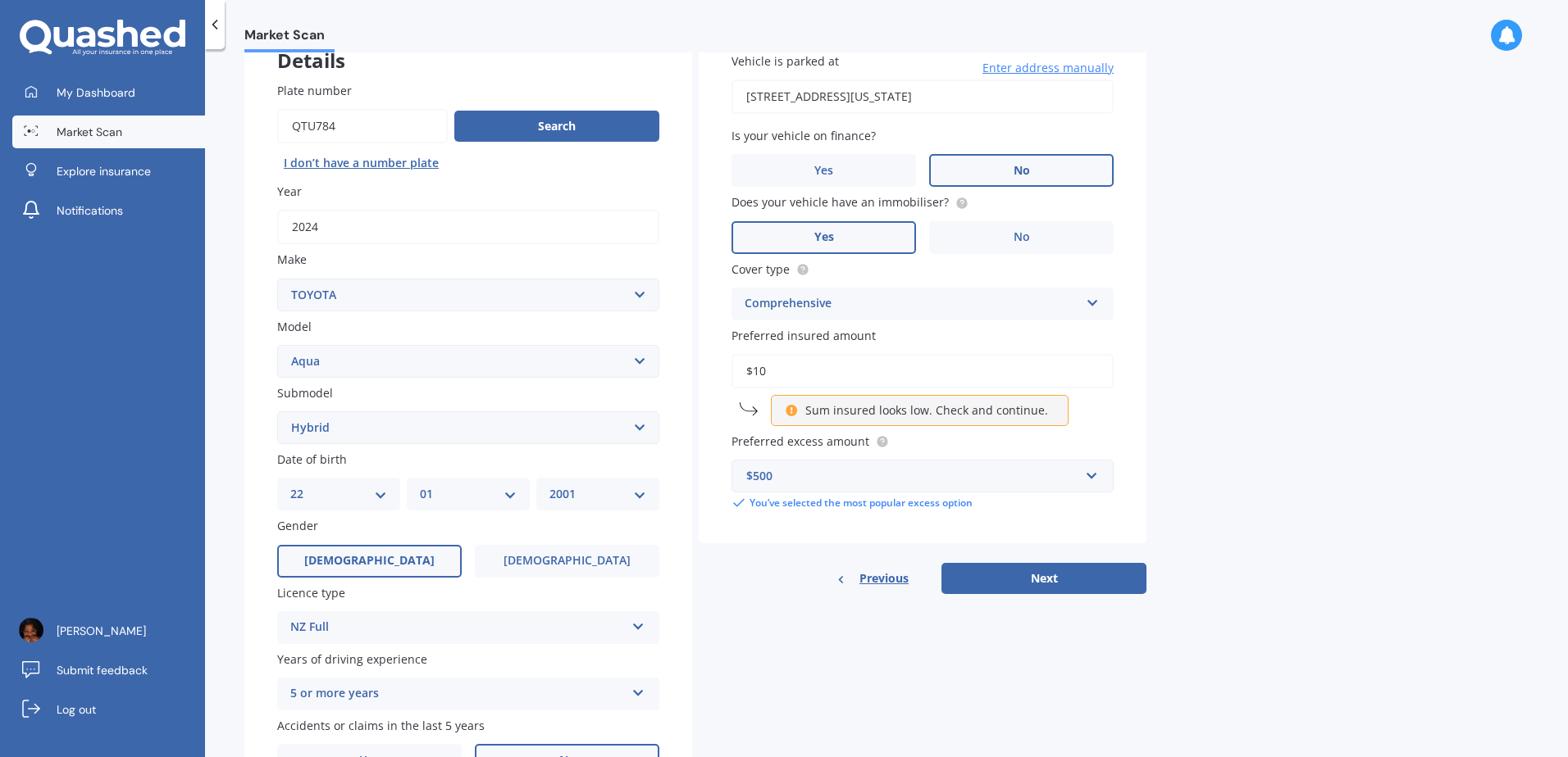
type input "$1"
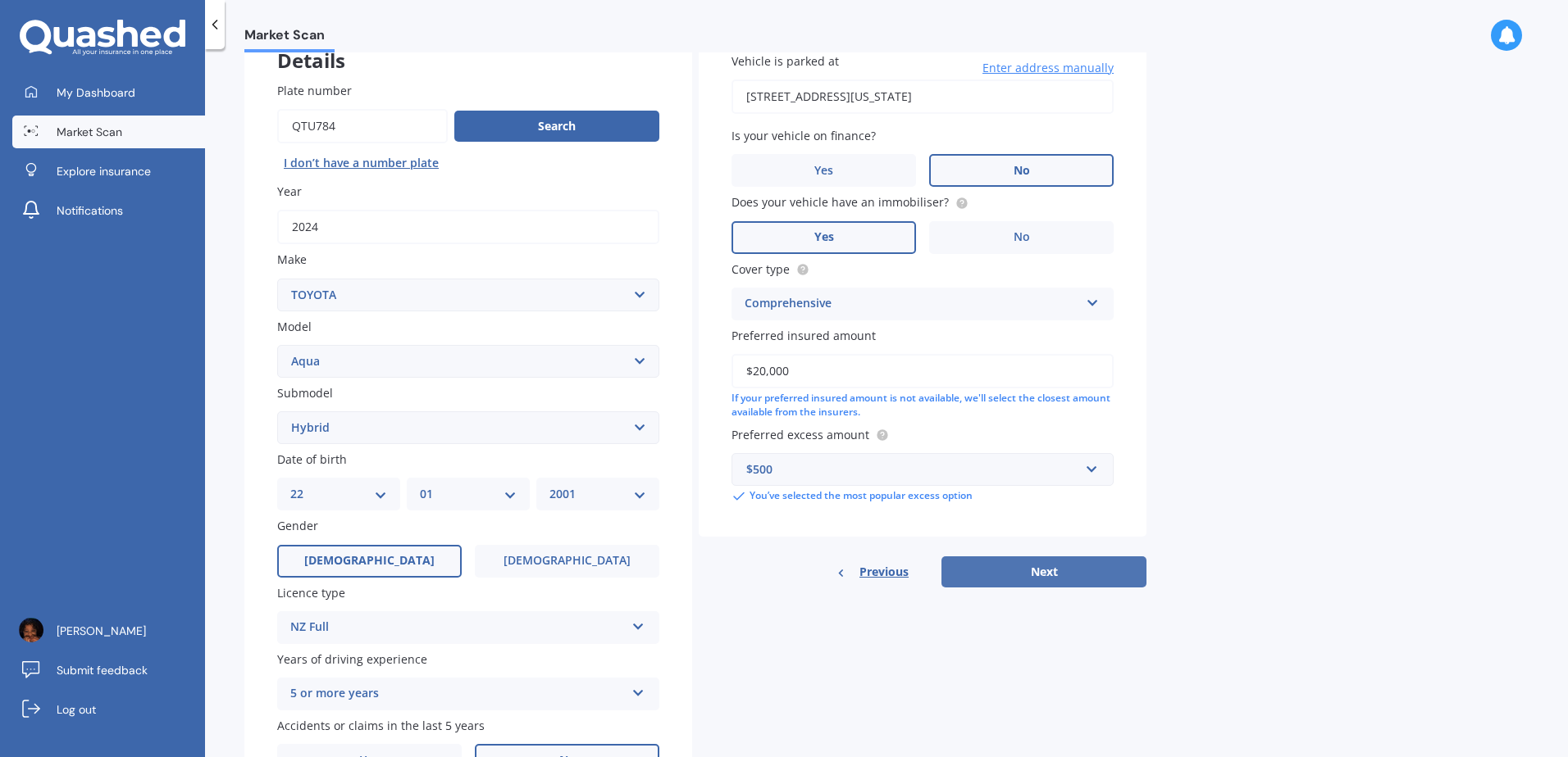
type input "$20,000"
click at [1070, 581] on button "Next" at bounding box center [1043, 572] width 205 height 32
select select "22"
select select "01"
select select "2001"
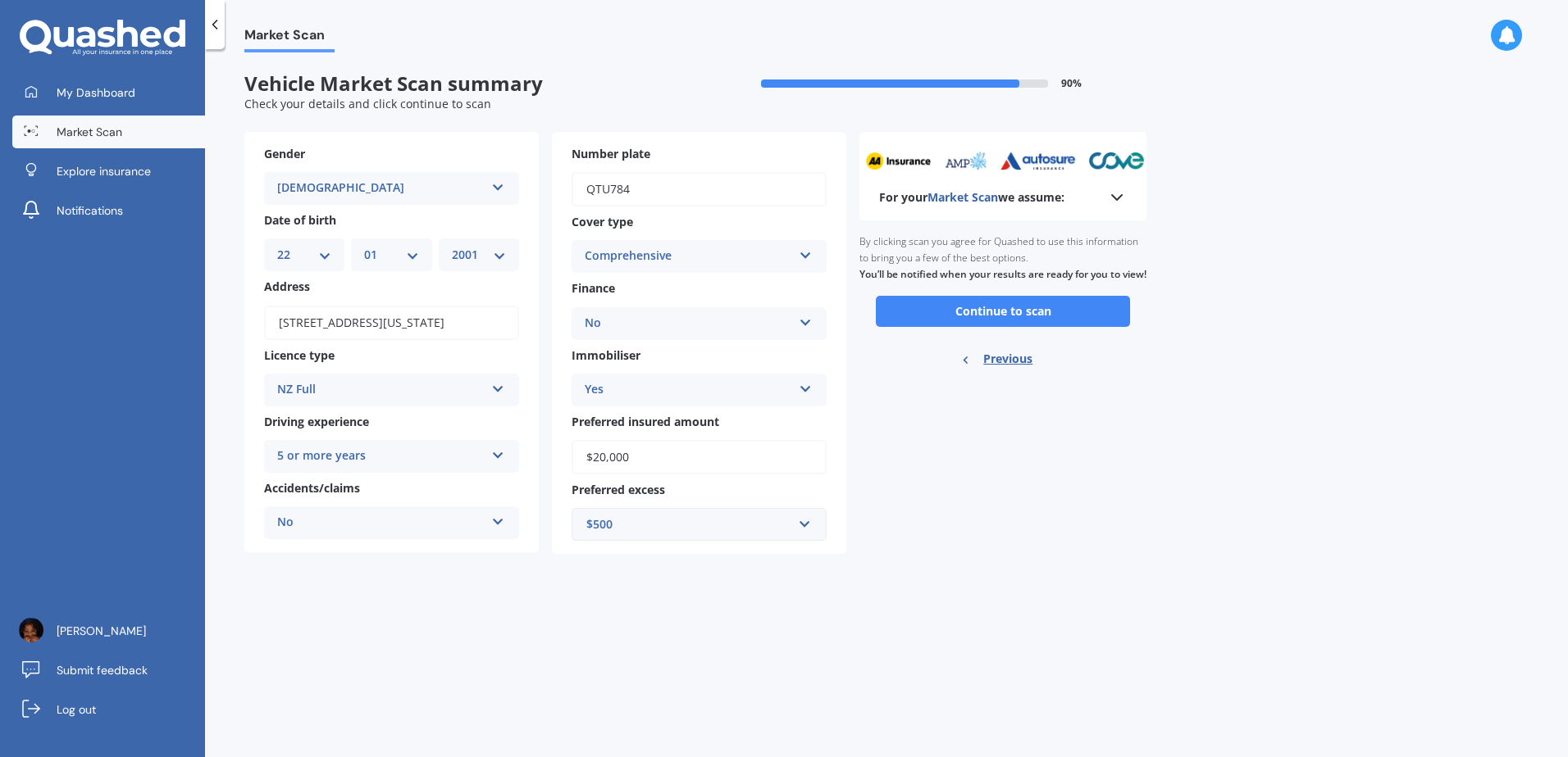
scroll to position [0, 0]
click at [1093, 606] on div "Market Scan Vehicle Market Scan summary 90 % Check your details and click conti…" at bounding box center [886, 407] width 1363 height 708
click at [1030, 327] on button "Continue to scan" at bounding box center [1003, 311] width 255 height 32
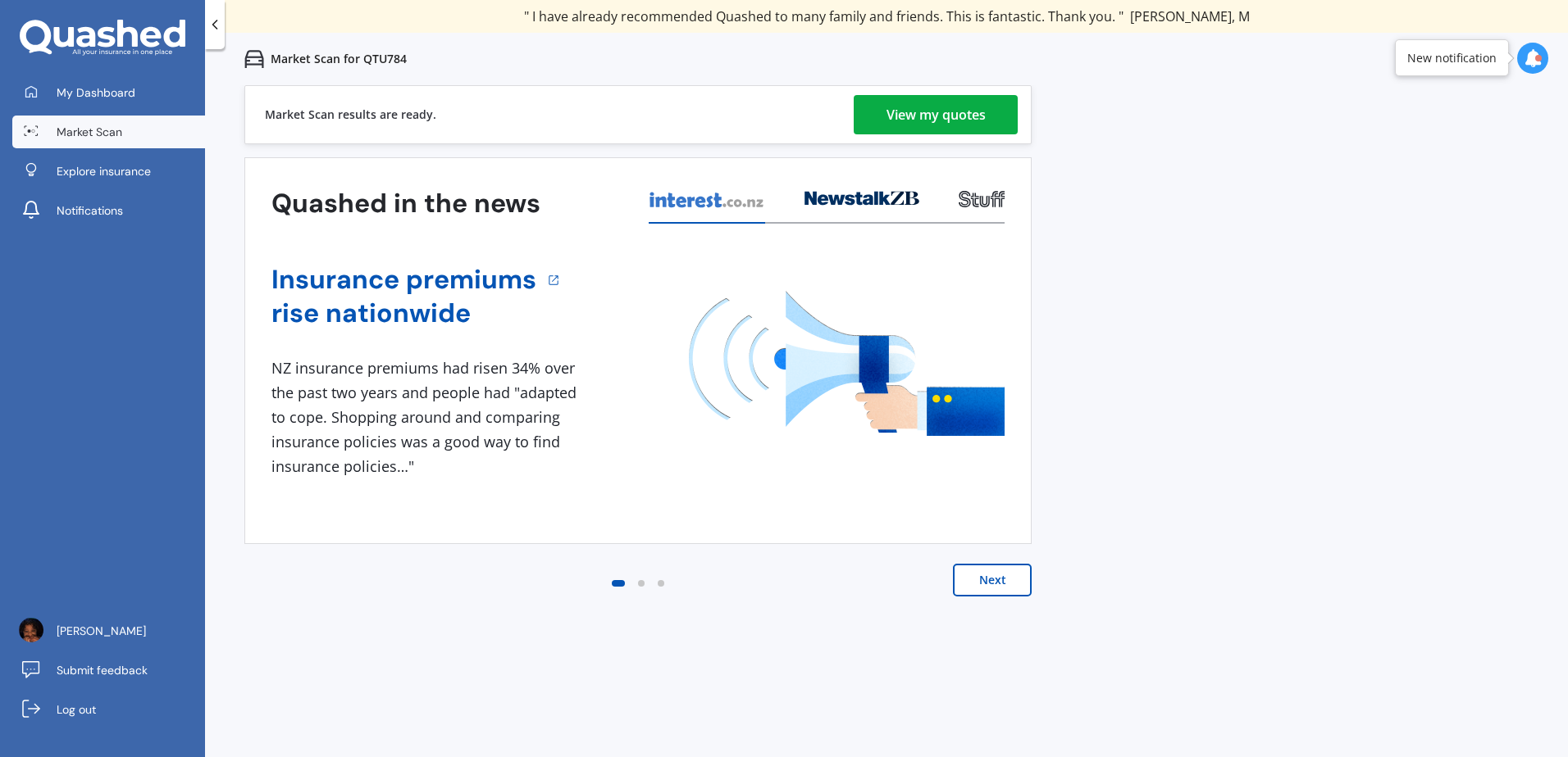
click at [978, 97] on div "View my quotes" at bounding box center [936, 114] width 100 height 39
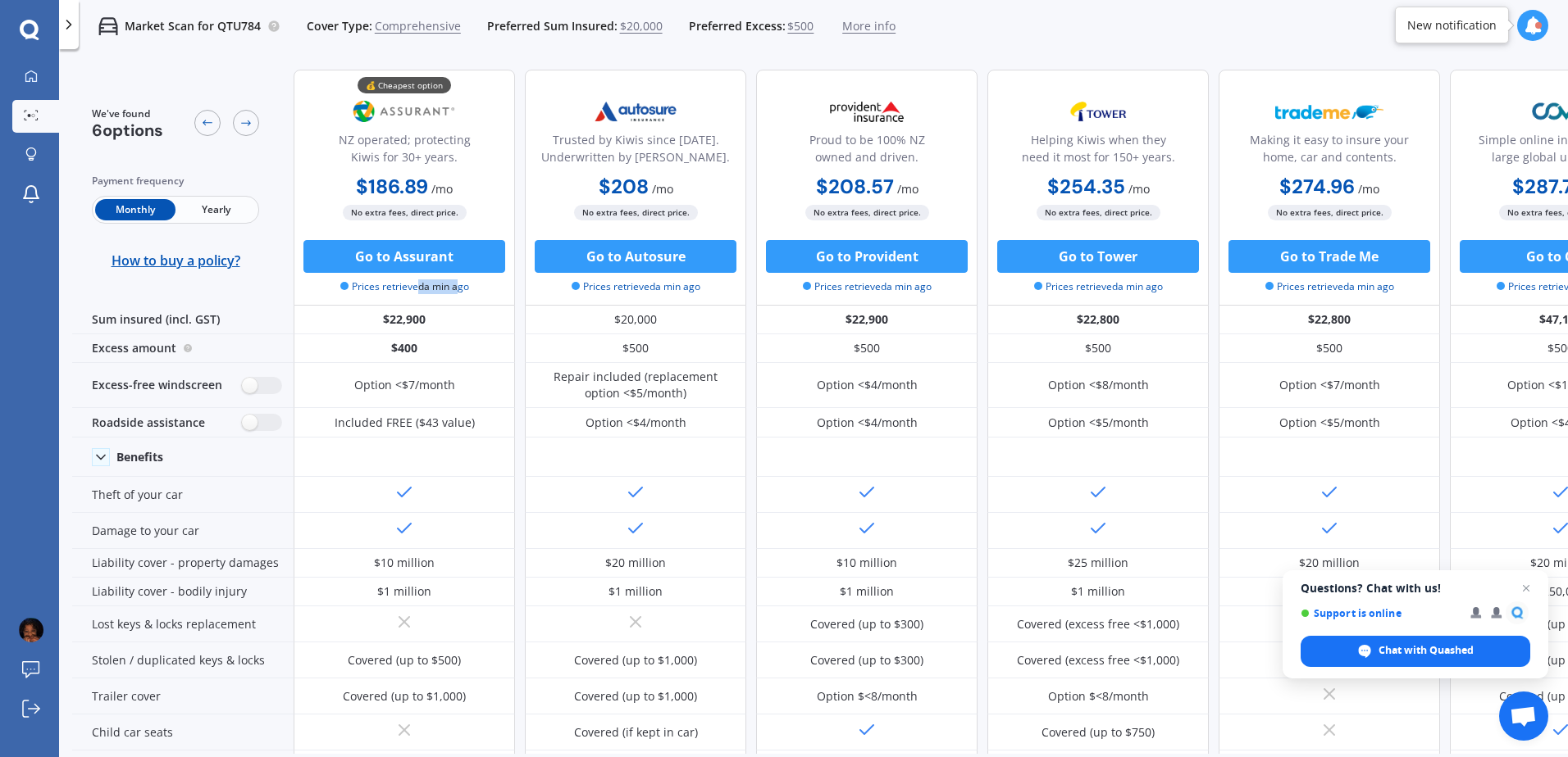
drag, startPoint x: 414, startPoint y: 289, endPoint x: 458, endPoint y: 286, distance: 44.1
click at [458, 286] on span "Prices retrieved a min ago" at bounding box center [404, 286] width 128 height 14
click at [216, 214] on span "Yearly" at bounding box center [215, 210] width 80 height 21
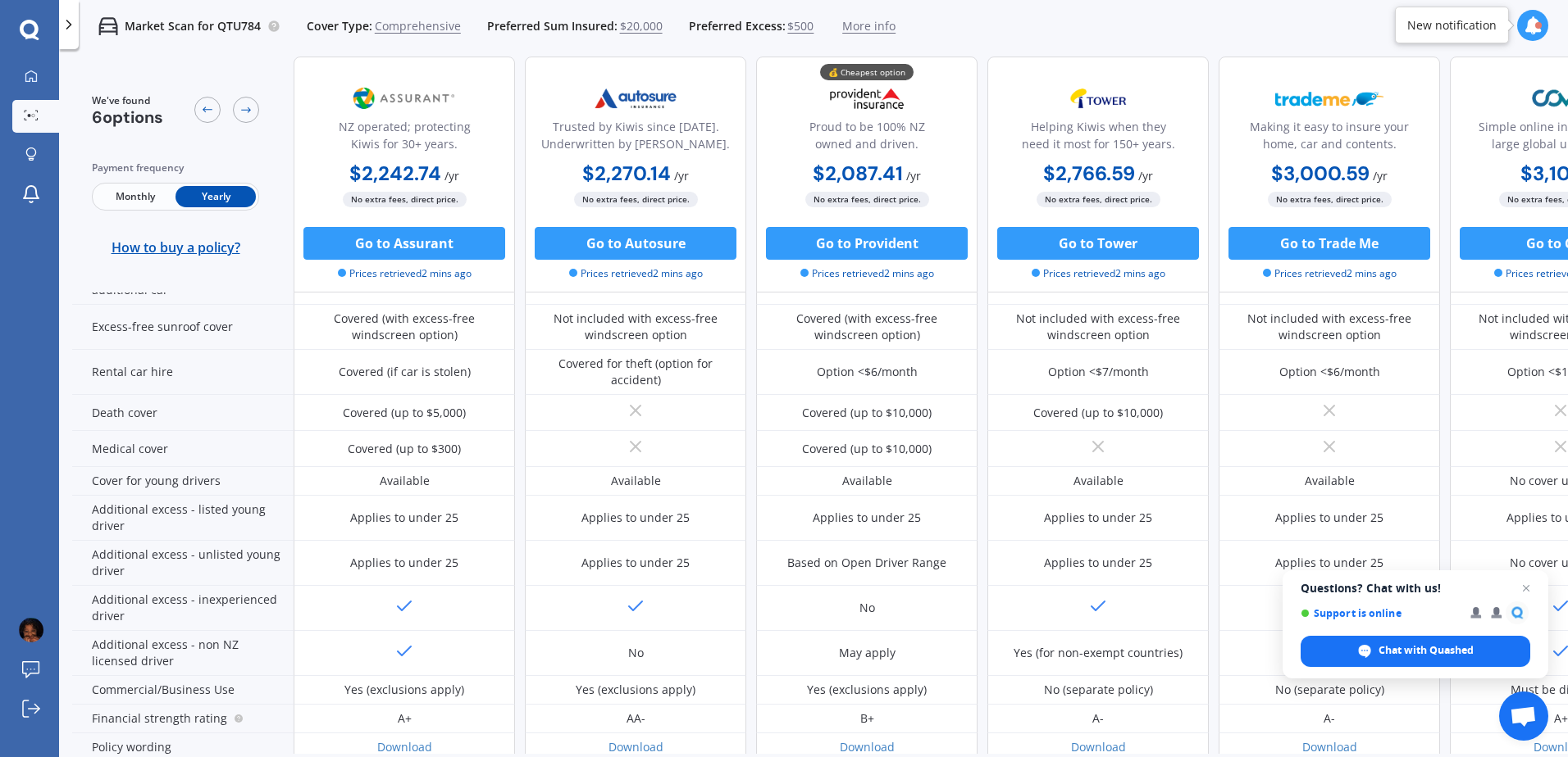
scroll to position [747, 0]
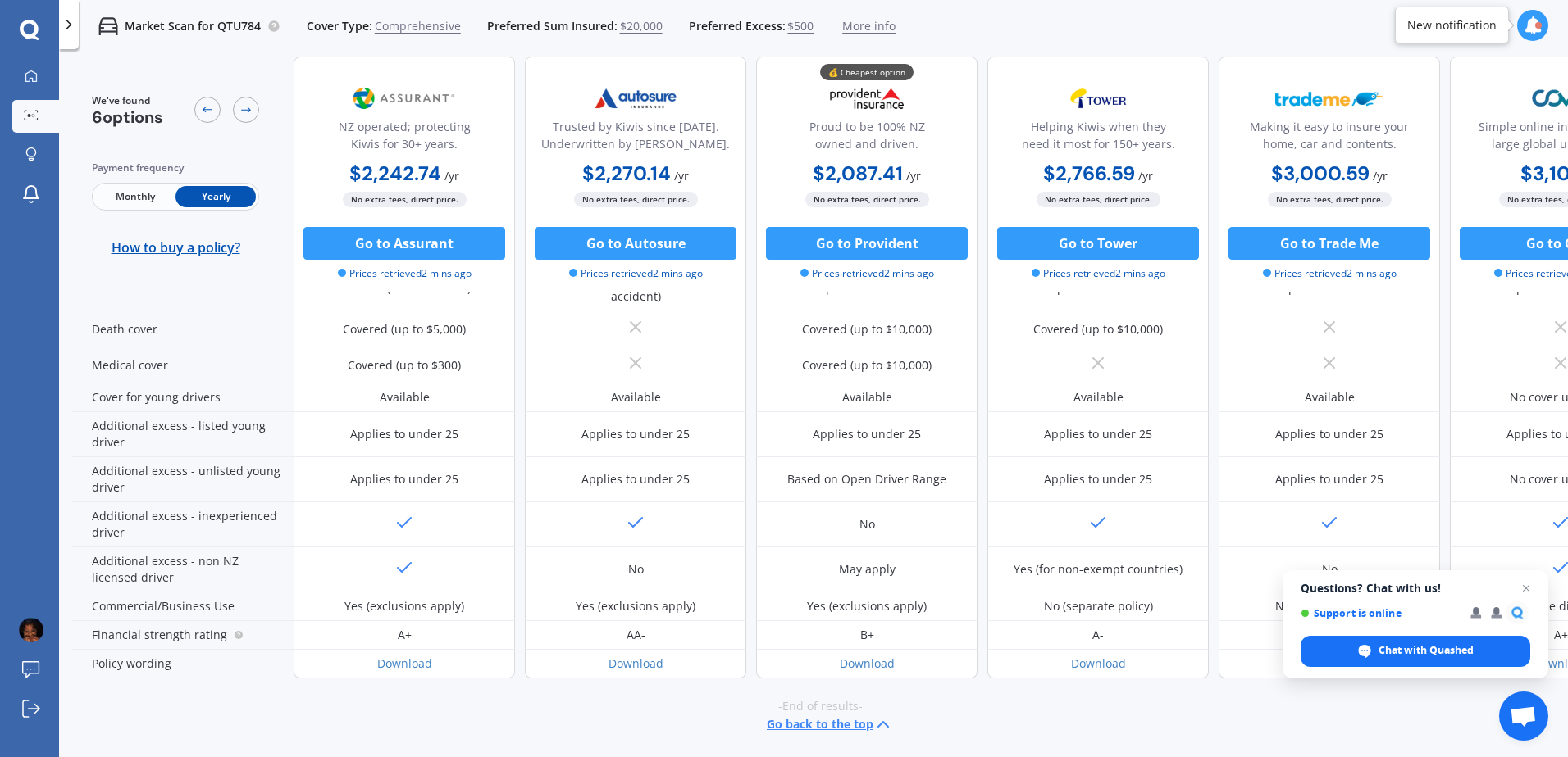
click at [1113, 44] on div "Market Scan for QTU784 Cover Type: Comprehensive Preferred Sum Insured: $20,000…" at bounding box center [814, 26] width 1509 height 53
